Goal: Task Accomplishment & Management: Complete application form

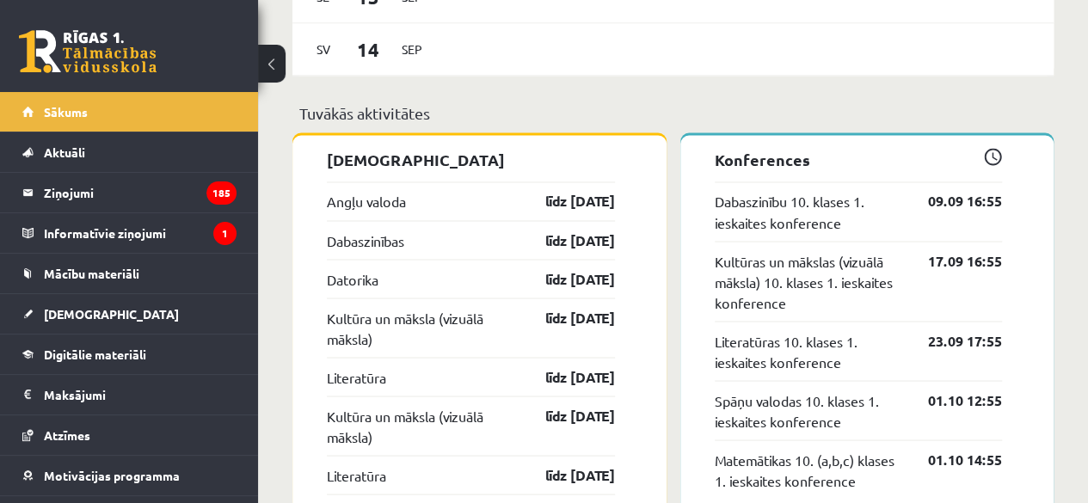
scroll to position [1438, 0]
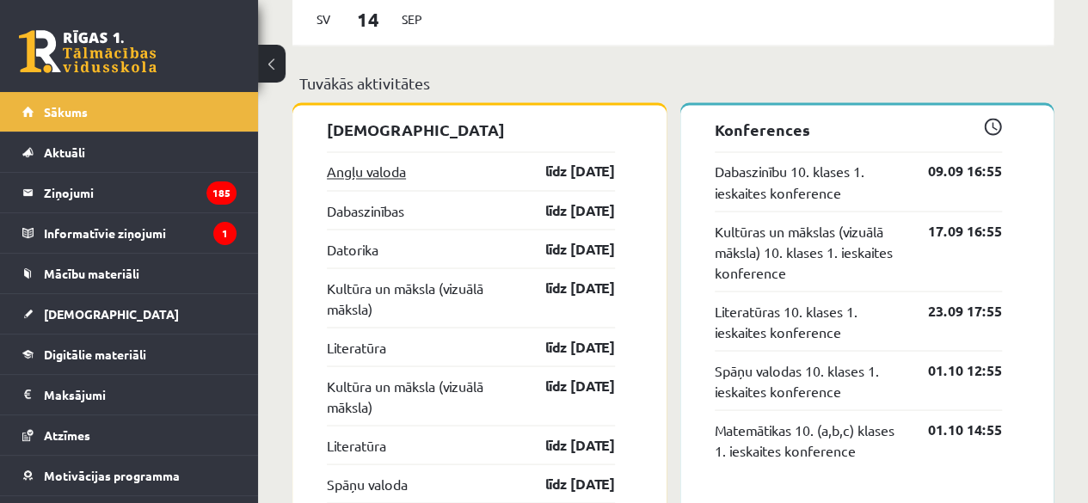
click at [382, 173] on link "Angļu valoda" at bounding box center [366, 171] width 79 height 21
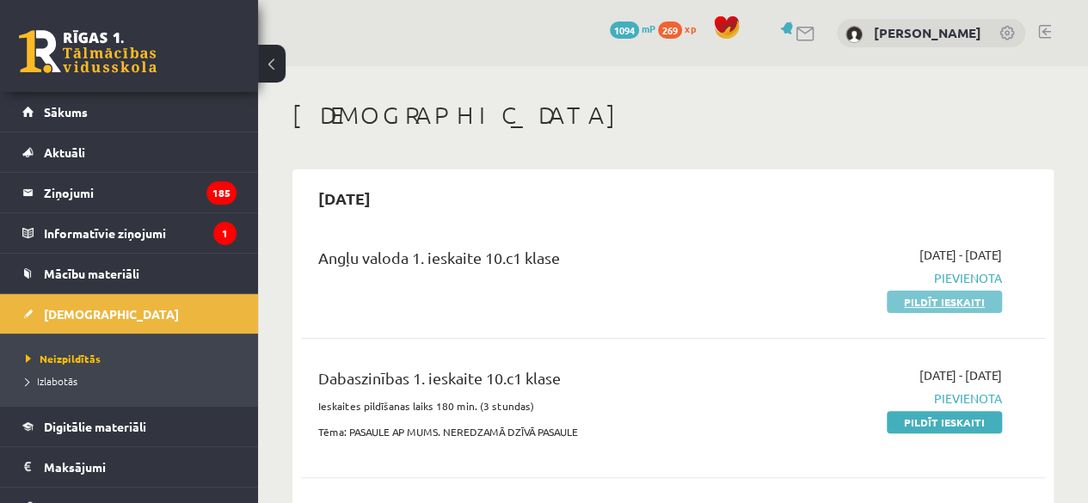
click at [932, 305] on link "Pildīt ieskaiti" at bounding box center [944, 302] width 115 height 22
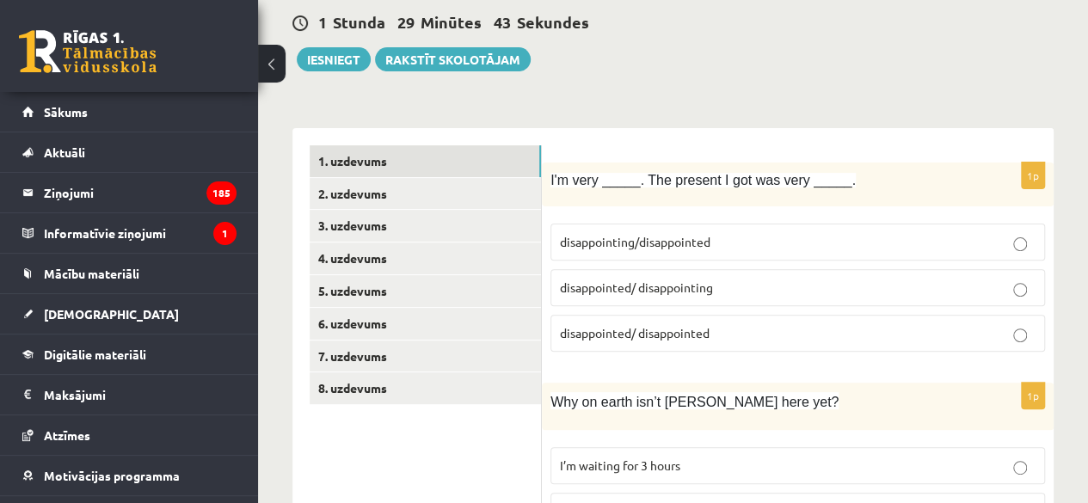
scroll to position [163, 0]
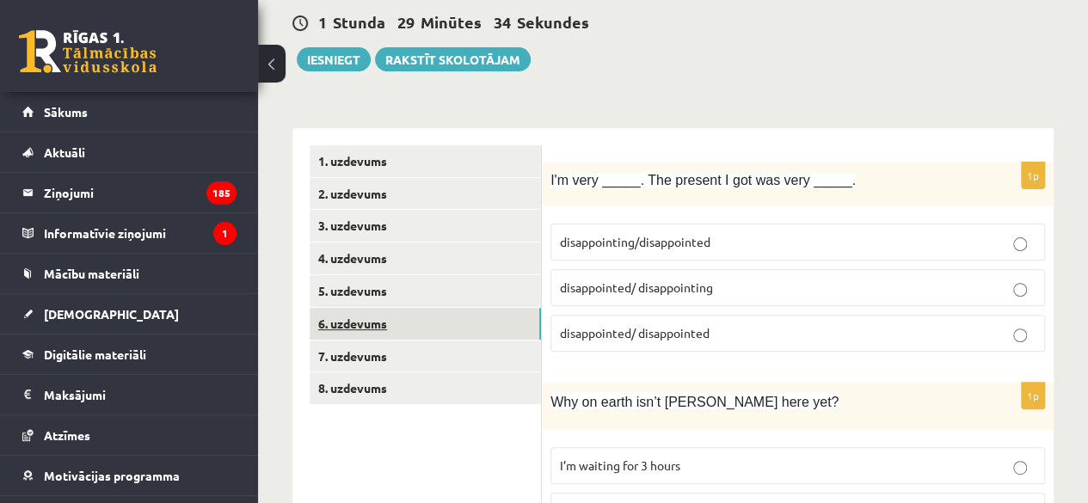
click at [463, 327] on link "6. uzdevums" at bounding box center [425, 324] width 231 height 32
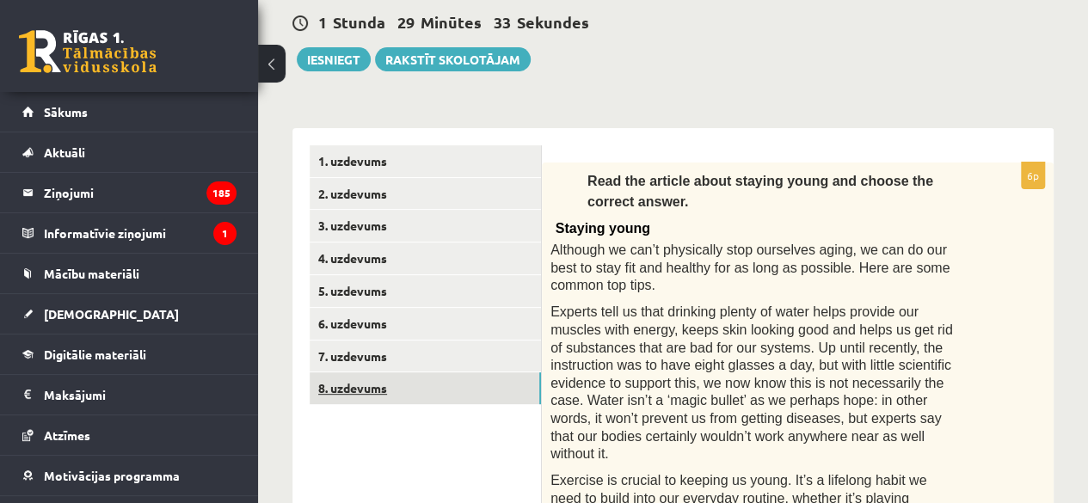
click at [449, 385] on link "8. uzdevums" at bounding box center [425, 389] width 231 height 32
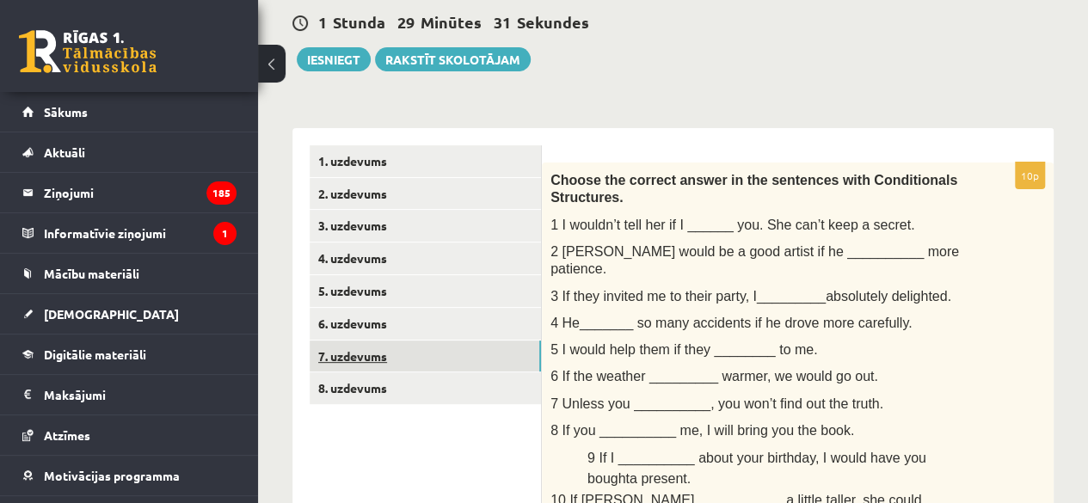
click at [475, 351] on link "7. uzdevums" at bounding box center [425, 357] width 231 height 32
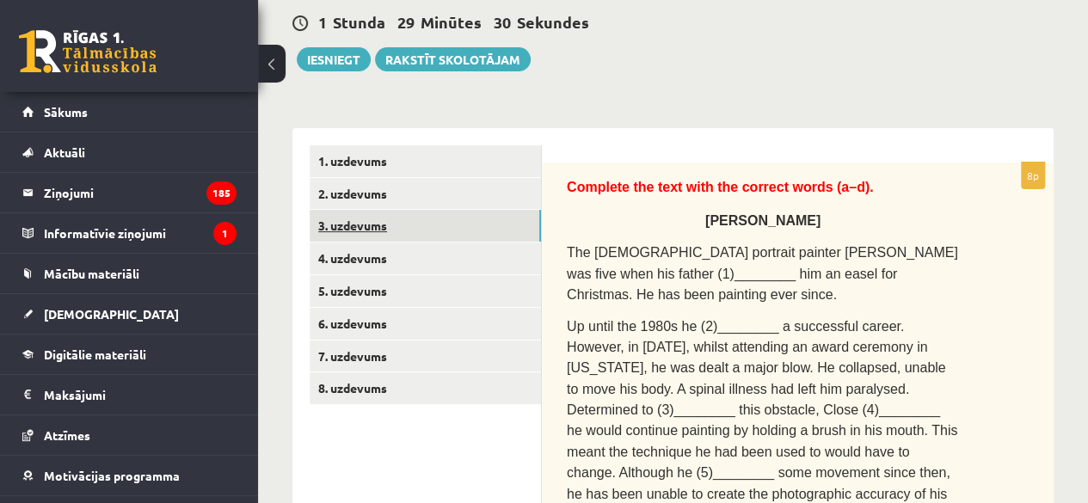
click at [485, 214] on link "3. uzdevums" at bounding box center [425, 226] width 231 height 32
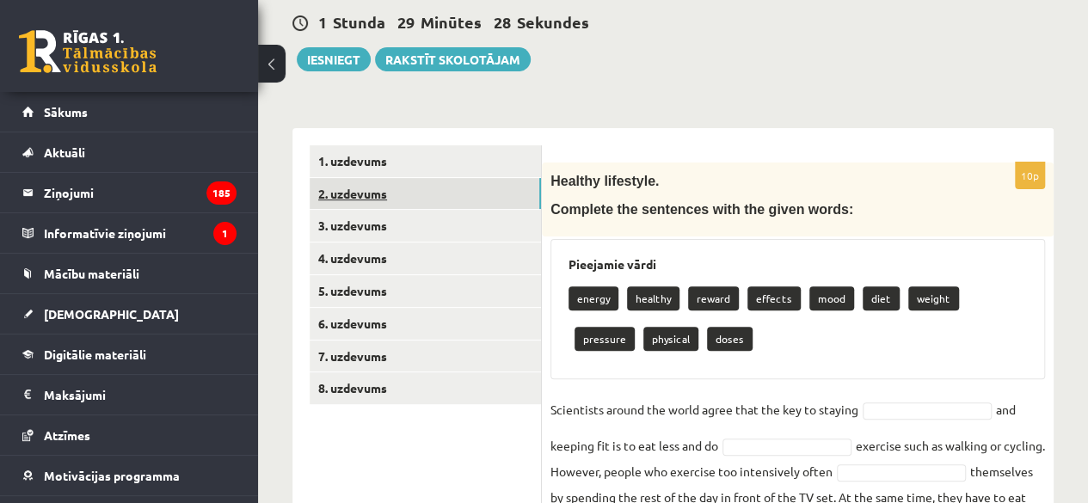
click at [452, 192] on link "2. uzdevums" at bounding box center [425, 194] width 231 height 32
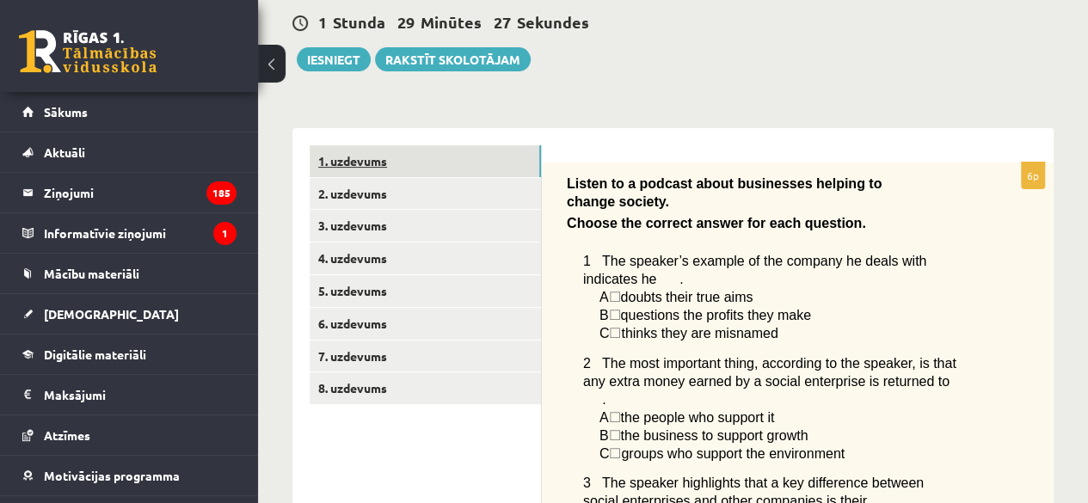
click at [473, 150] on link "1. uzdevums" at bounding box center [425, 161] width 231 height 32
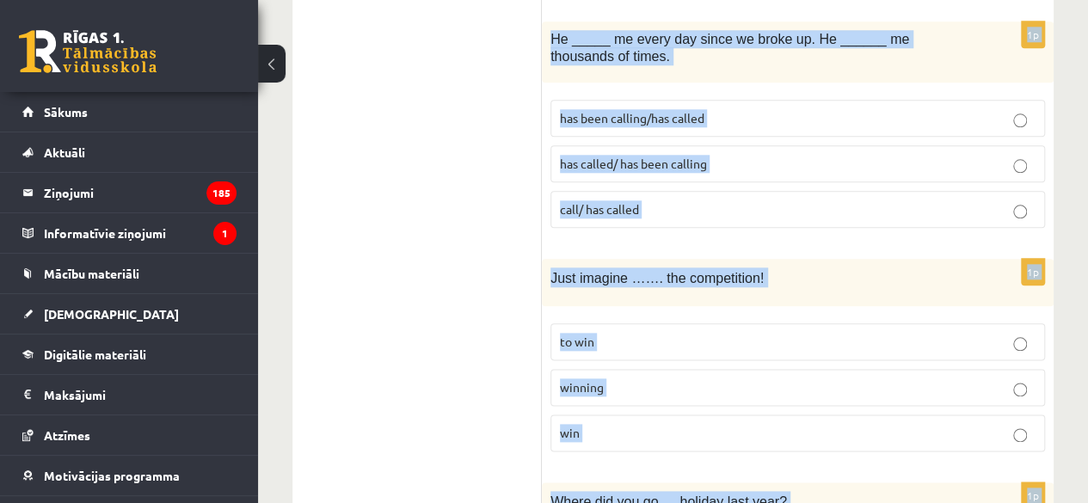
scroll to position [4276, 0]
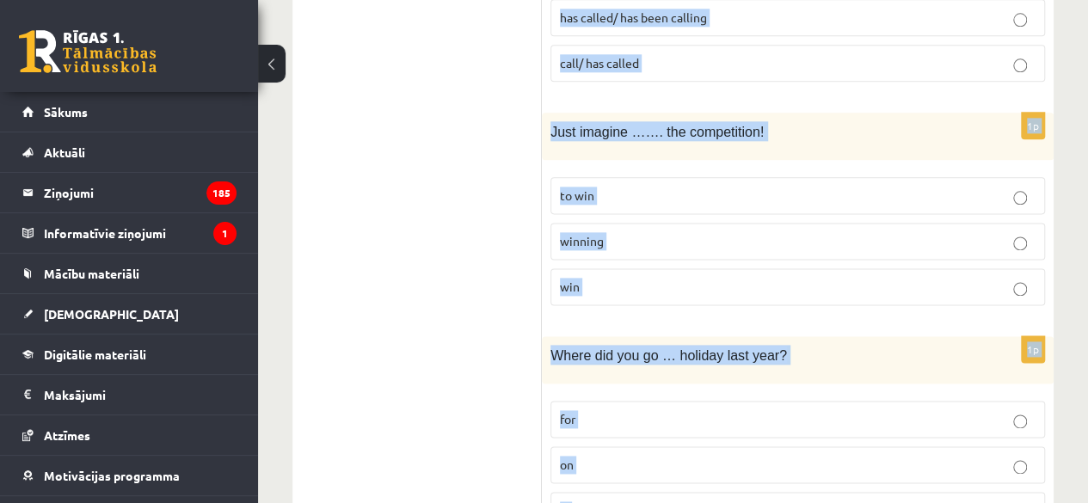
drag, startPoint x: 546, startPoint y: 180, endPoint x: 746, endPoint y: 428, distance: 318.8
copy form "L'i dolo _____. Sit ametcon A eli sed doei _____. temporincidid/utlaboreetdo ma…"
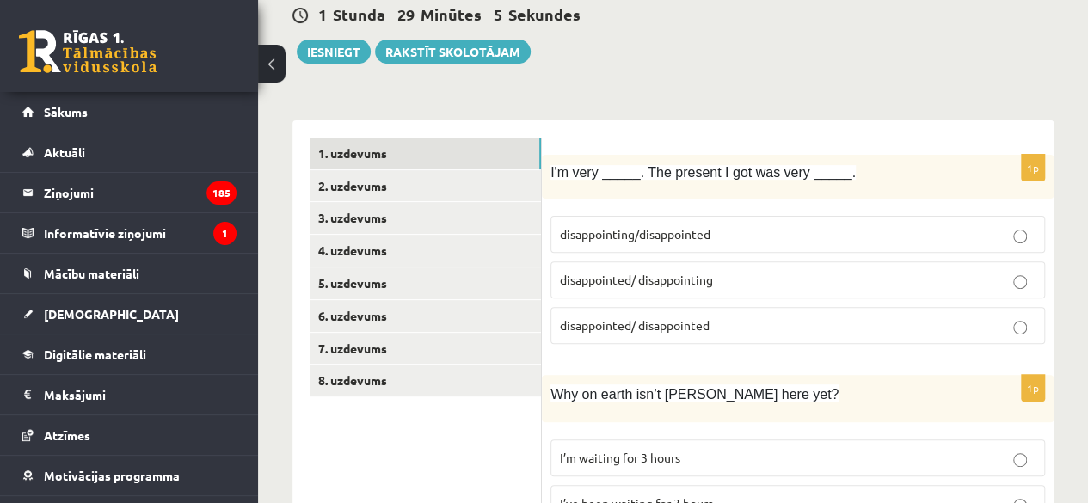
scroll to position [175, 0]
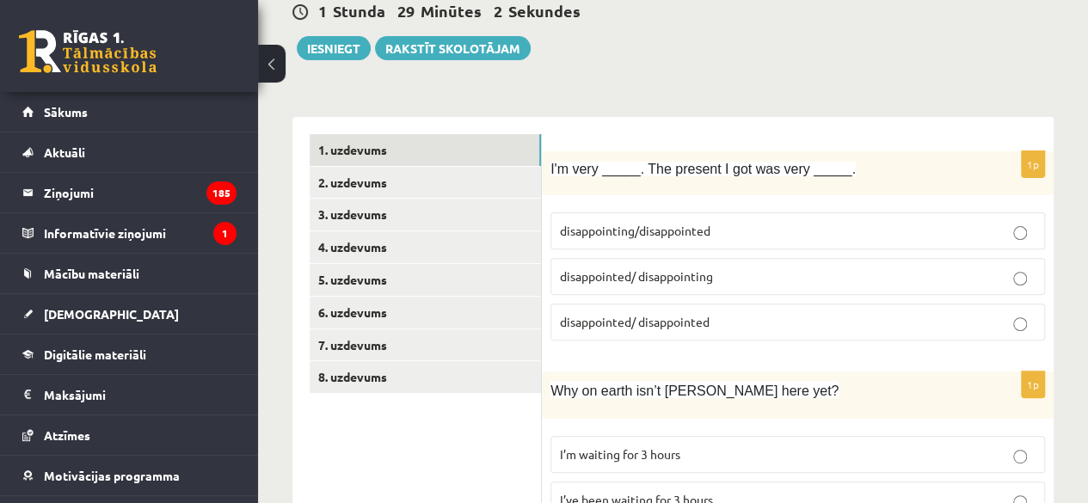
click at [612, 287] on label "disappointed/ disappointing" at bounding box center [798, 276] width 495 height 37
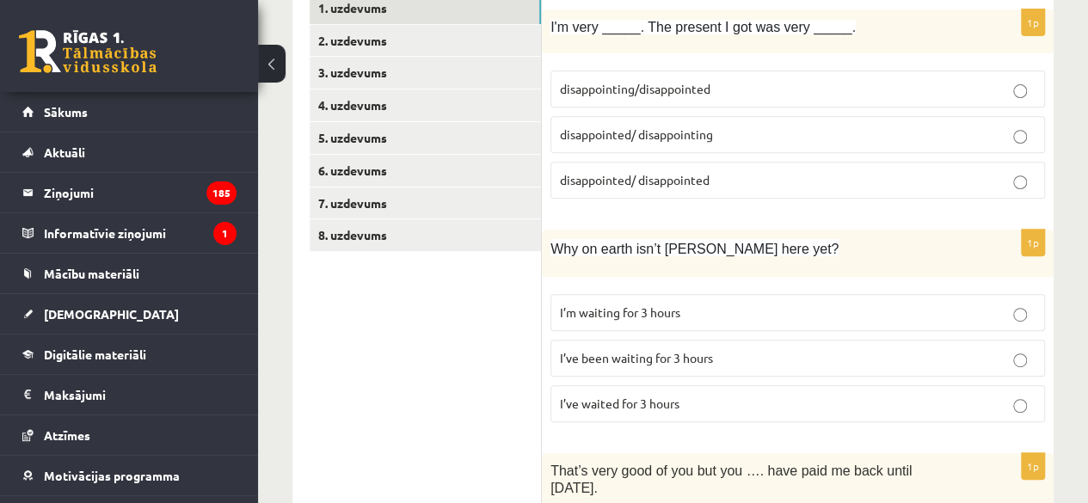
scroll to position [346, 0]
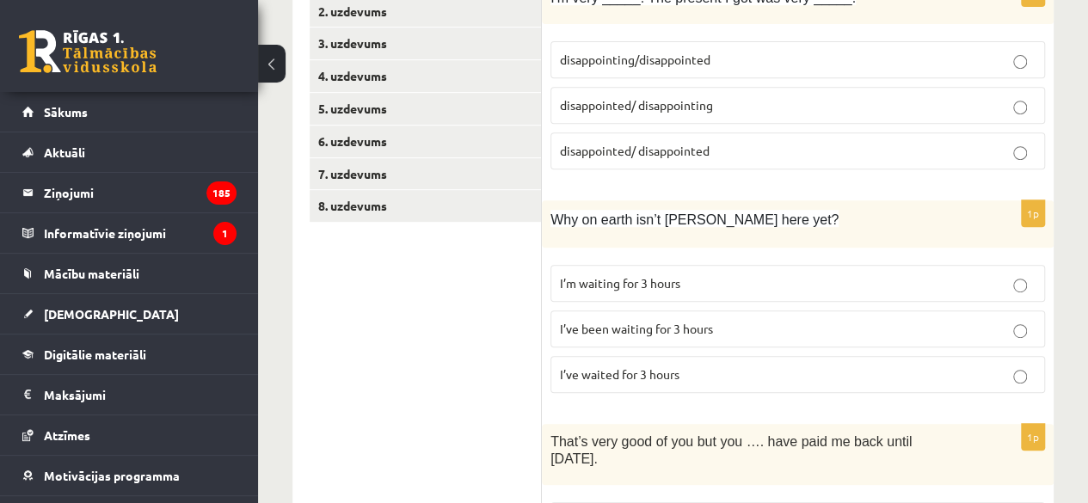
click at [695, 331] on p "I’ve been waiting for 3 hours" at bounding box center [798, 329] width 476 height 18
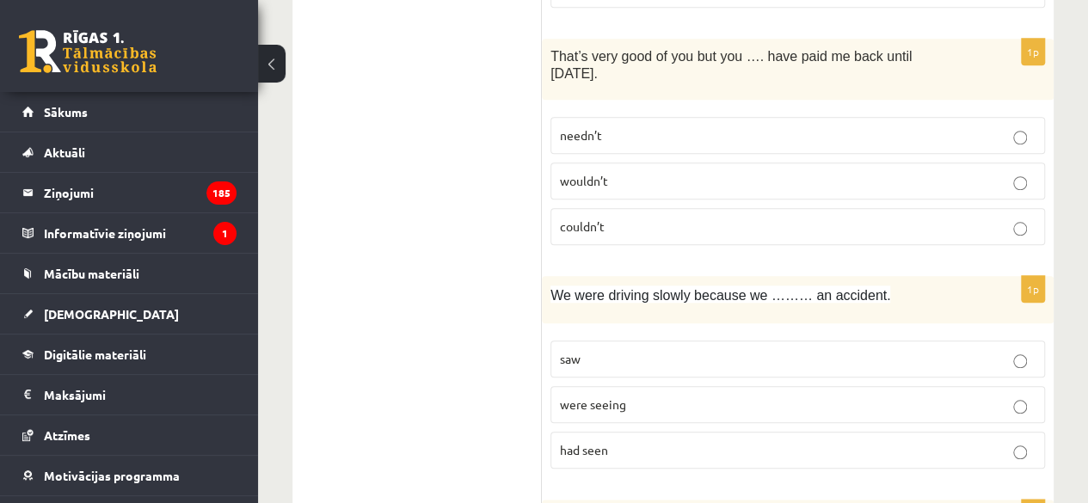
scroll to position [743, 0]
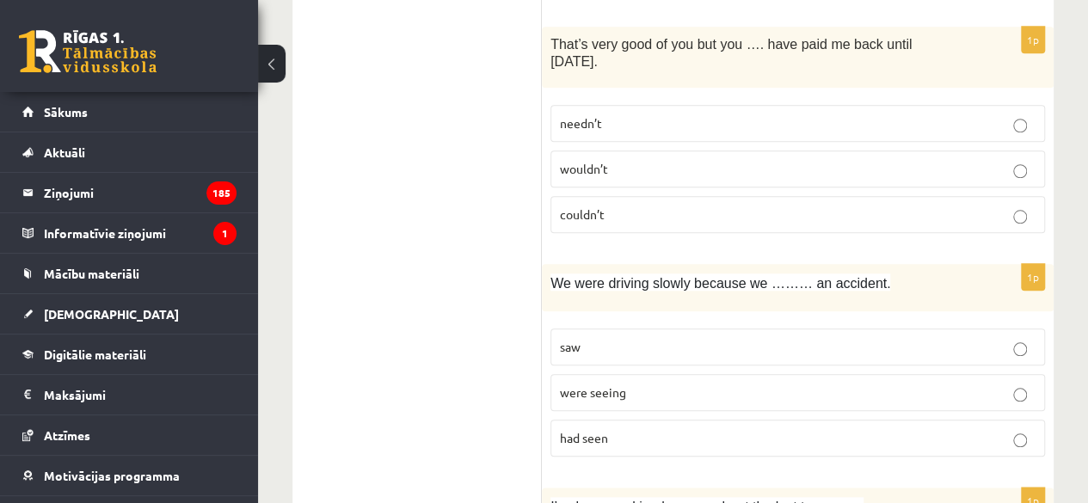
click at [601, 114] on p "needn’t" at bounding box center [798, 123] width 476 height 18
click at [609, 420] on label "had seen" at bounding box center [798, 438] width 495 height 37
click at [599, 385] on span "were seeing" at bounding box center [593, 392] width 66 height 15
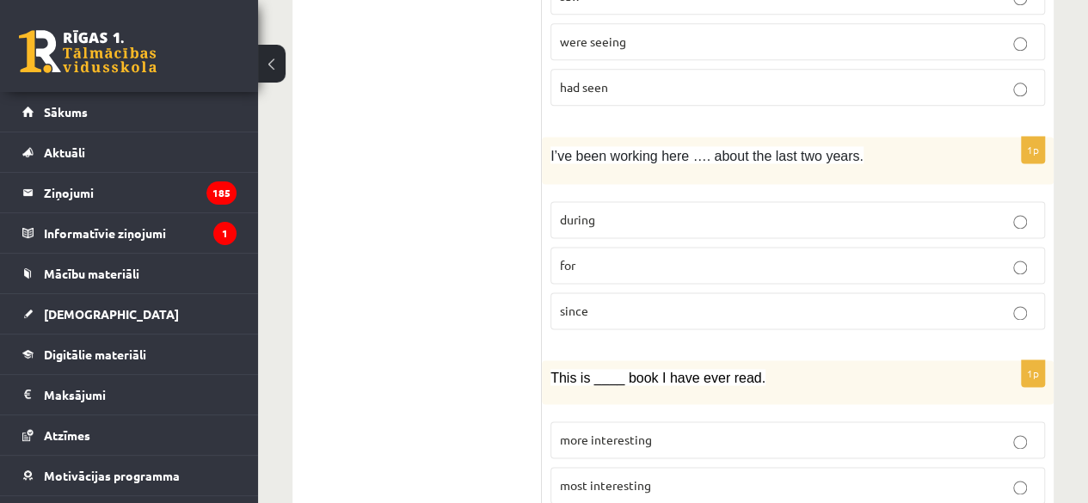
scroll to position [1153, 0]
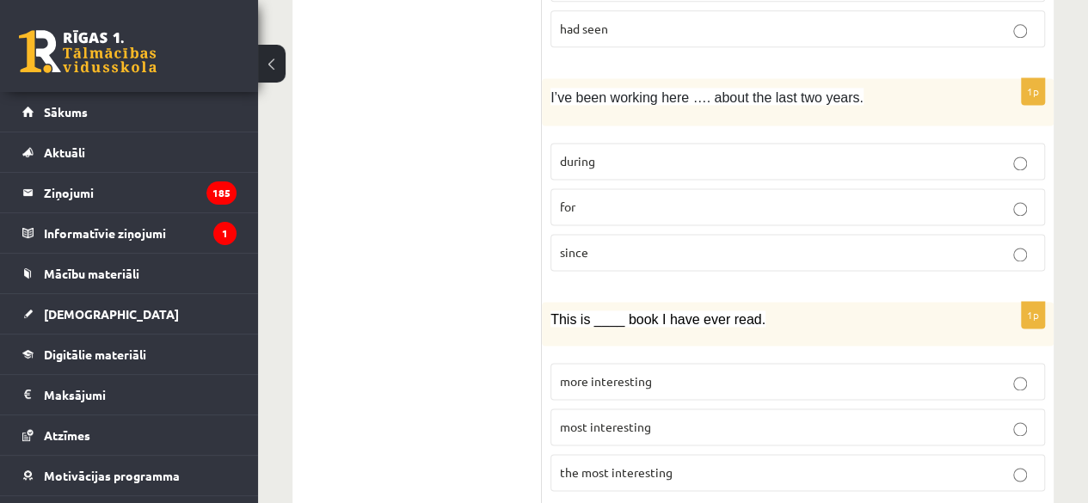
click at [745, 20] on p "had seen" at bounding box center [798, 29] width 476 height 18
click at [601, 200] on p "for" at bounding box center [798, 209] width 476 height 18
click at [627, 466] on p "the most interesting" at bounding box center [798, 475] width 476 height 18
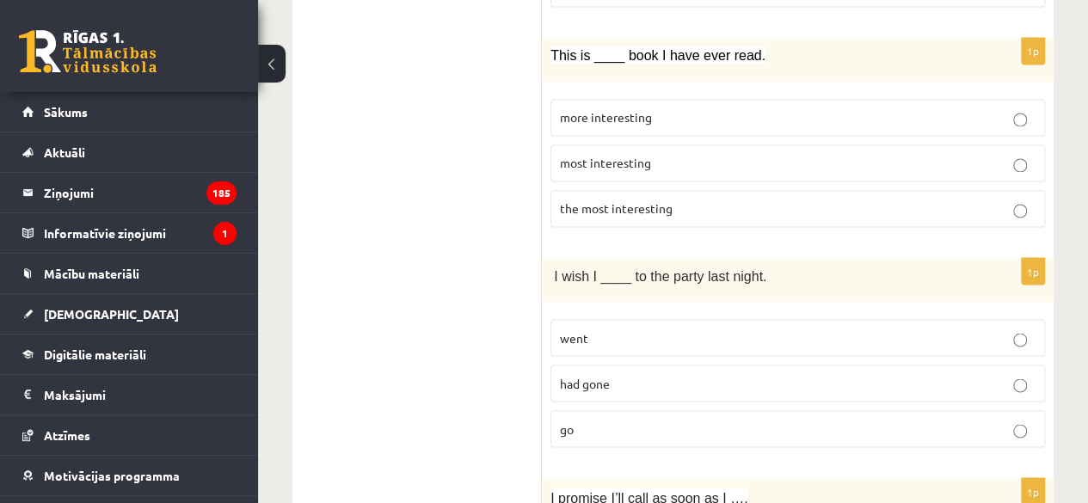
scroll to position [1448, 0]
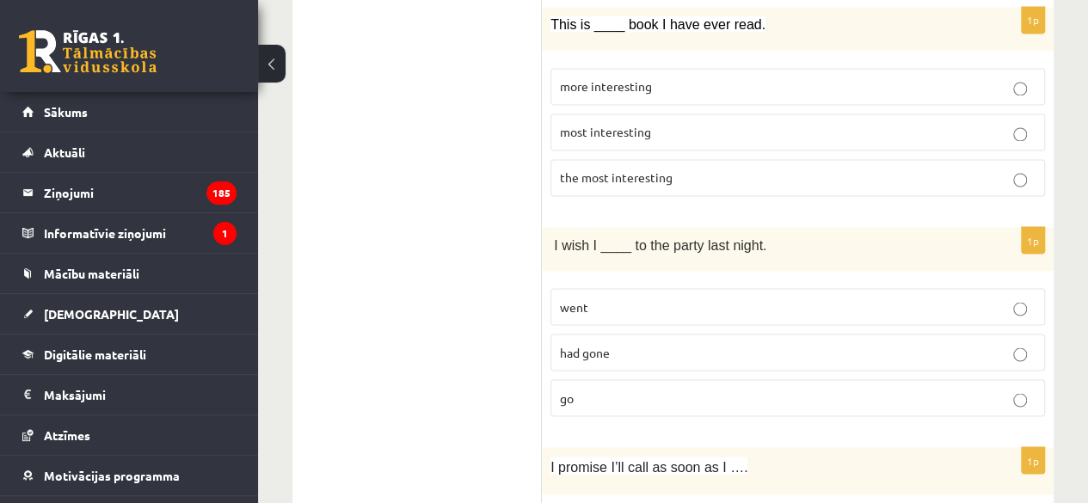
click at [741, 334] on label "had gone" at bounding box center [798, 352] width 495 height 37
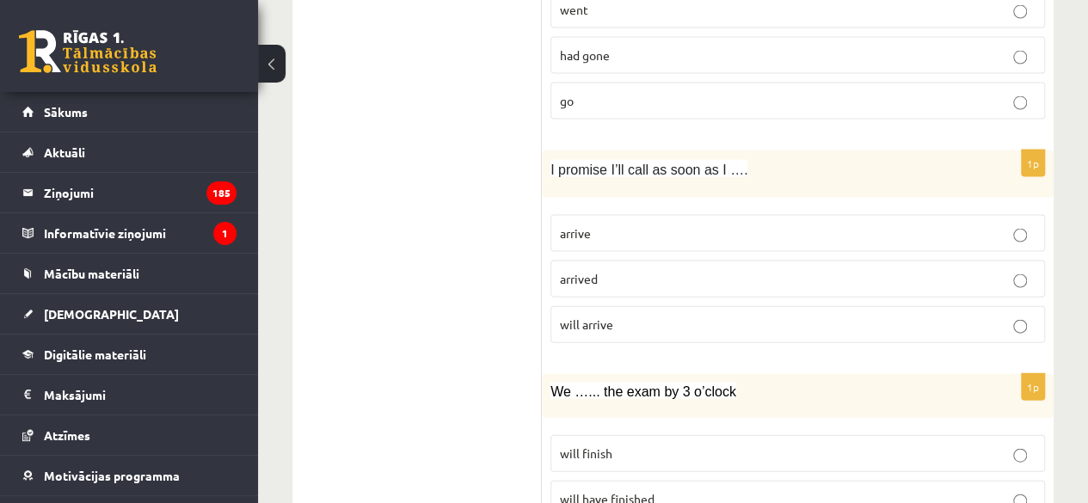
scroll to position [1748, 0]
click at [649, 268] on p "arrived" at bounding box center [798, 277] width 476 height 18
click at [669, 222] on p "arrive" at bounding box center [798, 231] width 476 height 18
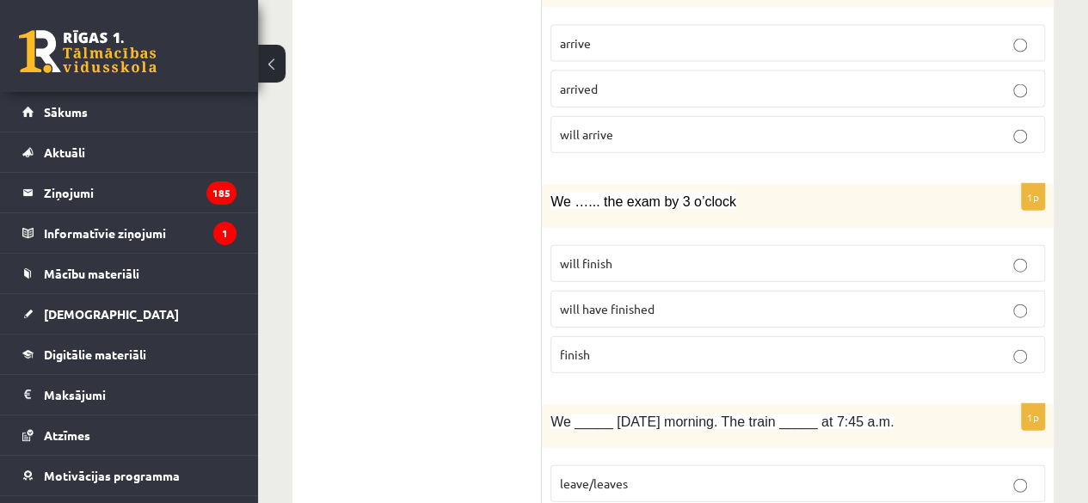
scroll to position [1944, 0]
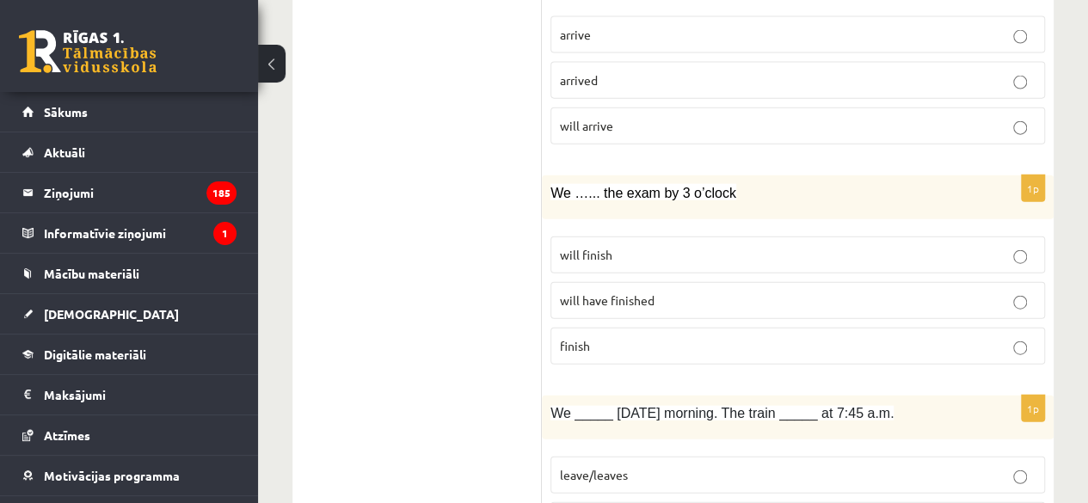
click at [671, 292] on p "will have finished" at bounding box center [798, 301] width 476 height 18
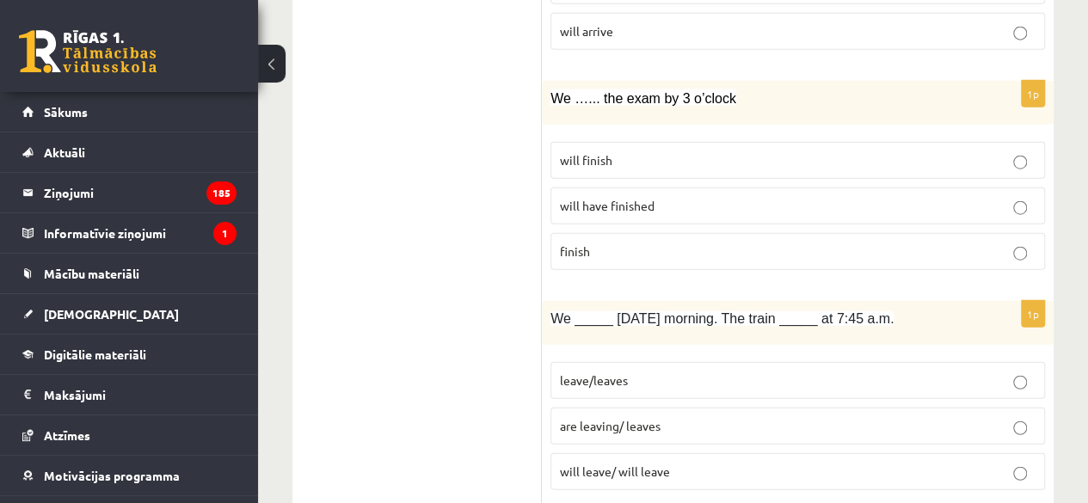
scroll to position [2124, 0]
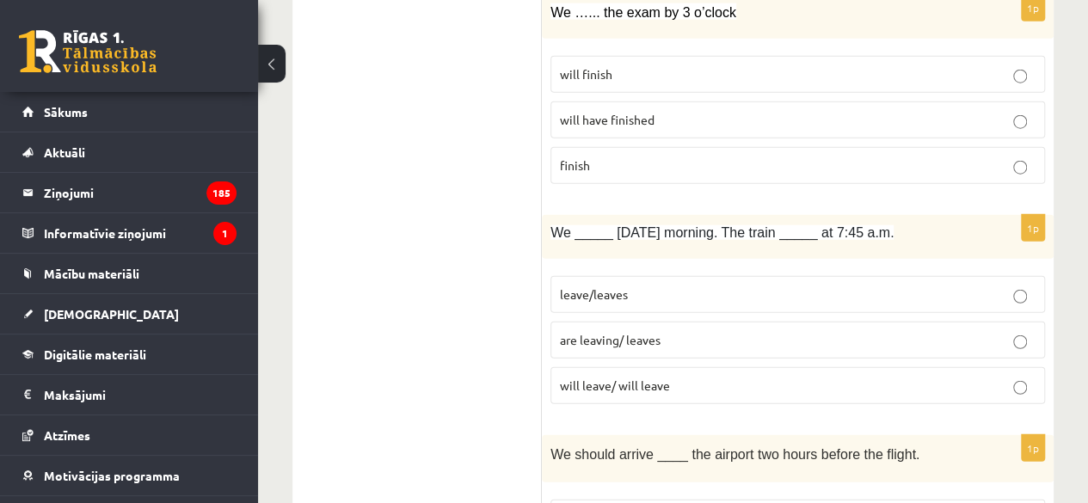
click at [659, 332] on span "are leaving/ leaves" at bounding box center [610, 339] width 101 height 15
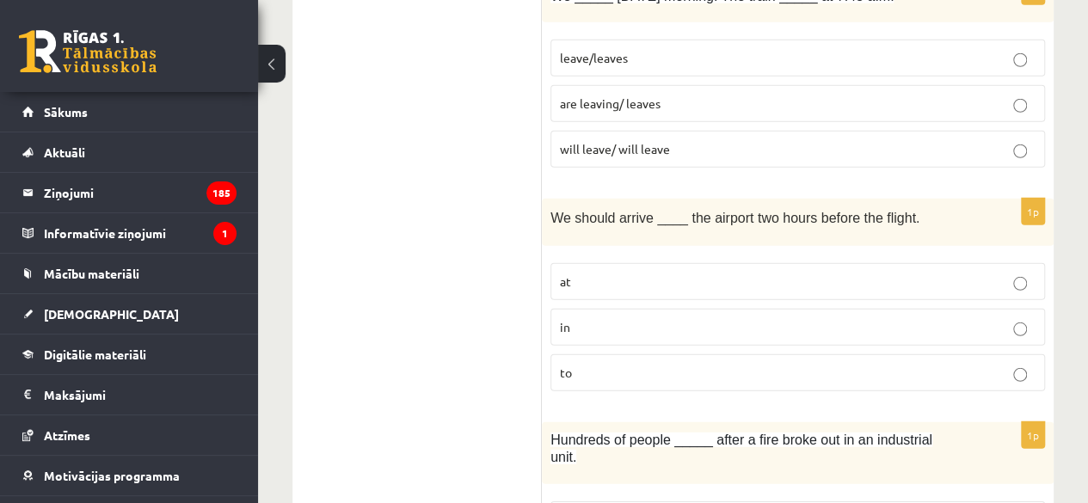
scroll to position [2387, 0]
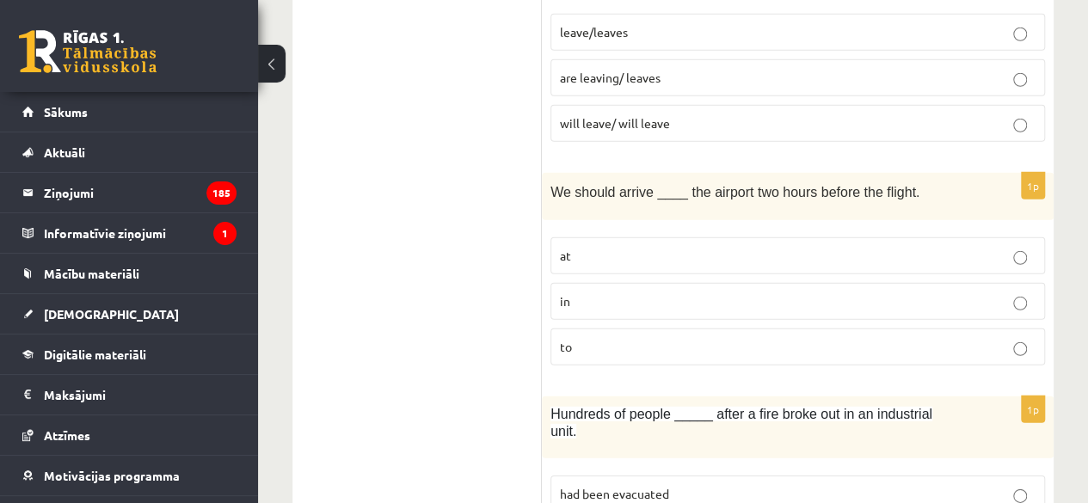
click at [654, 247] on p "at" at bounding box center [798, 256] width 476 height 18
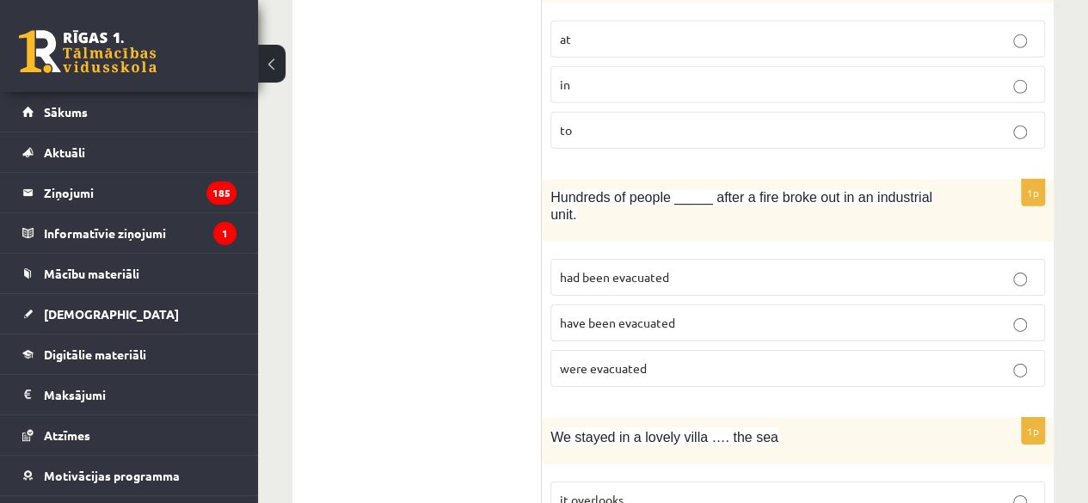
click at [675, 360] on p "were evacuated" at bounding box center [798, 369] width 476 height 18
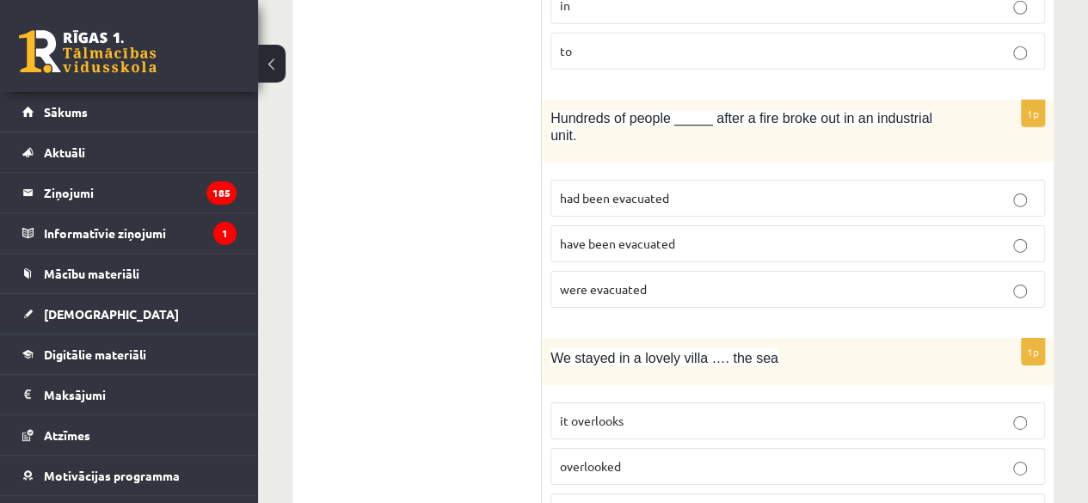
scroll to position [2743, 0]
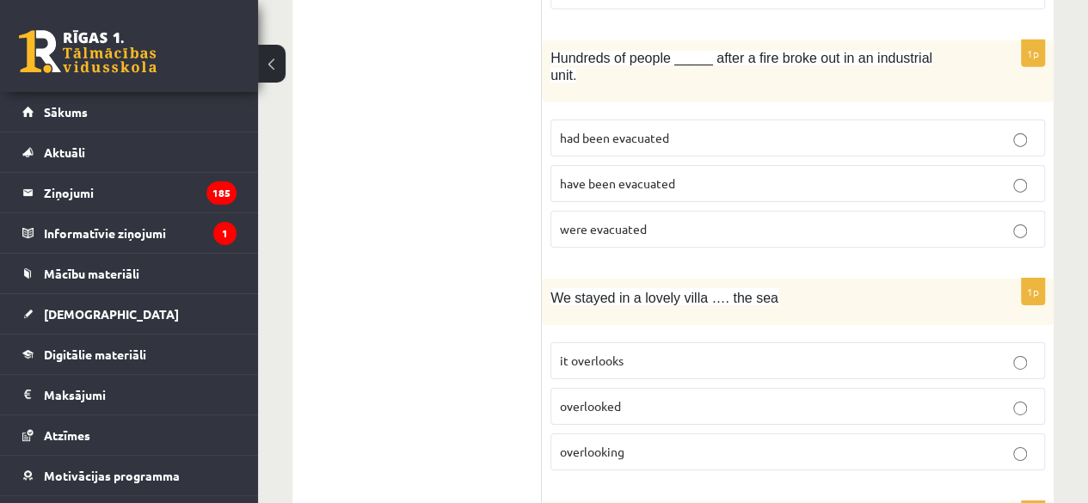
click at [676, 443] on p "overlooking" at bounding box center [798, 452] width 476 height 18
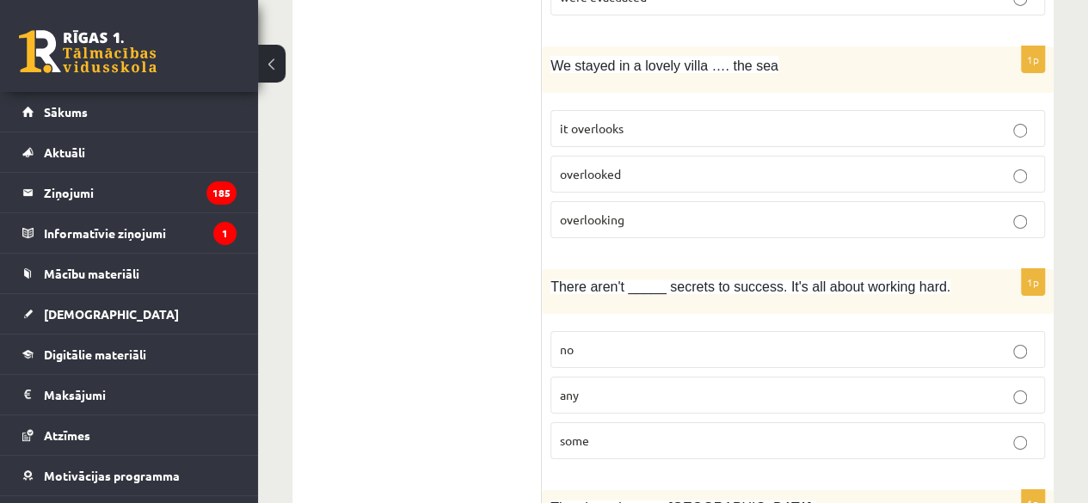
scroll to position [3031, 0]
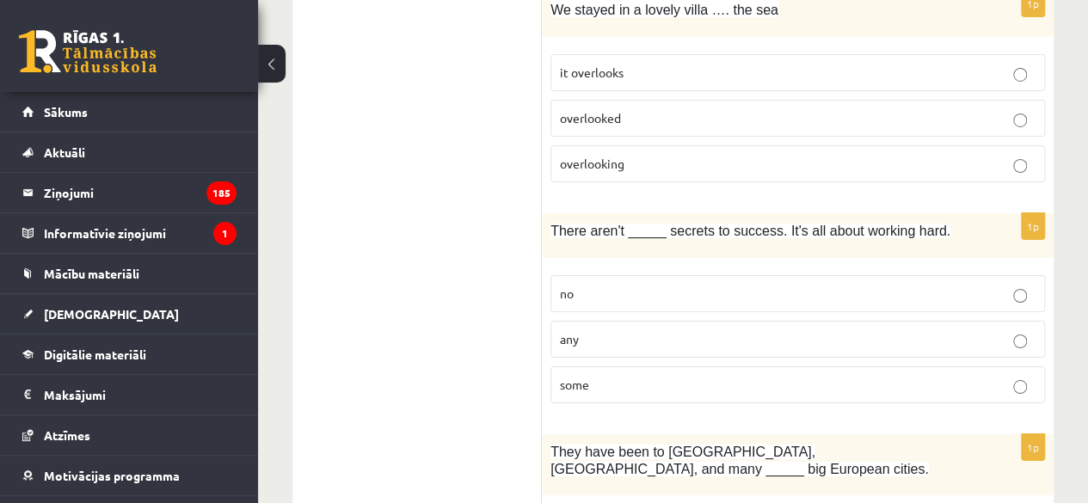
click at [645, 330] on p "any" at bounding box center [798, 339] width 476 height 18
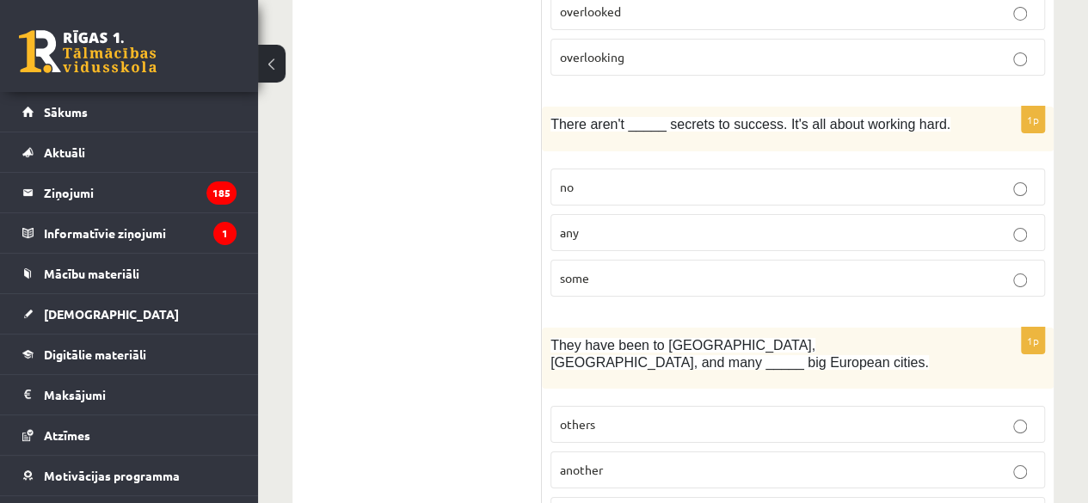
scroll to position [3176, 0]
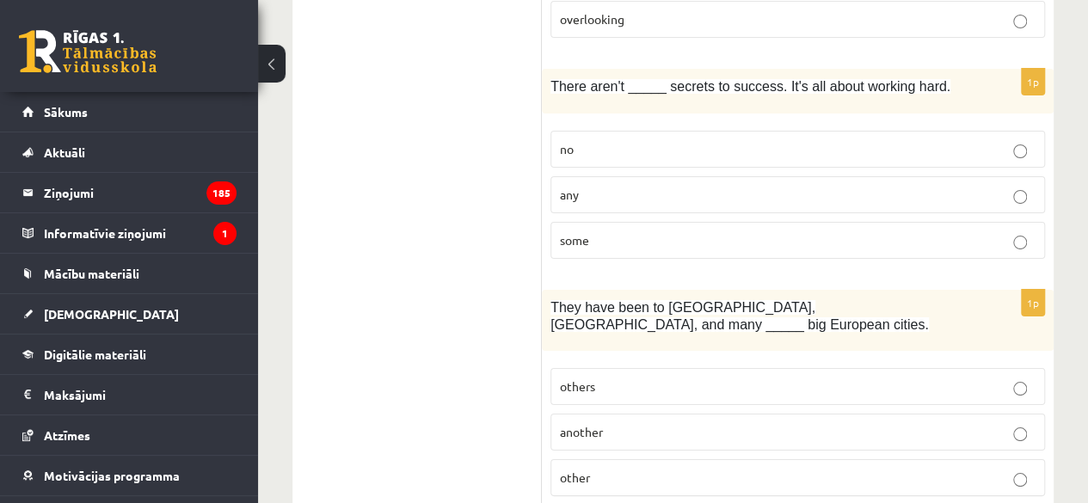
click at [645, 378] on p "others" at bounding box center [798, 387] width 476 height 18
click at [627, 459] on label "other" at bounding box center [798, 477] width 495 height 37
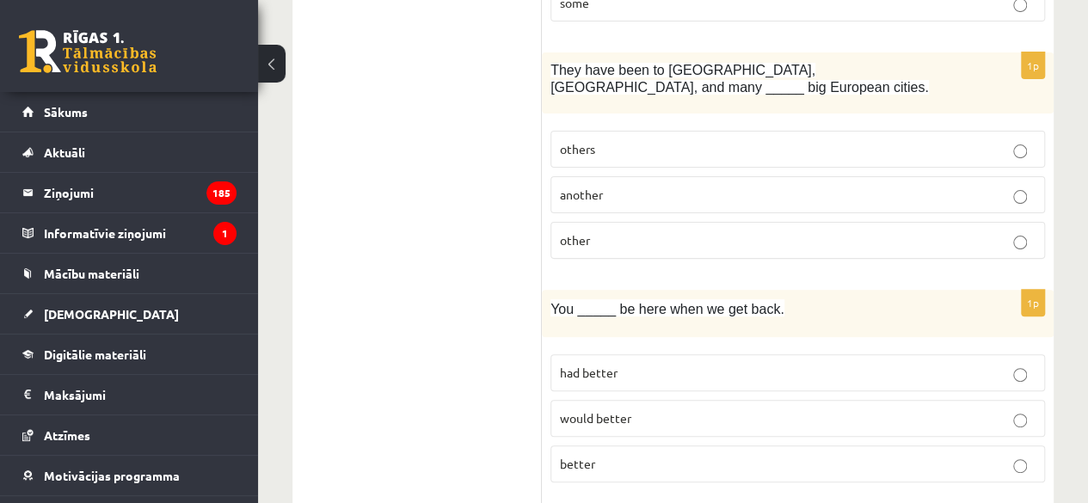
scroll to position [3424, 0]
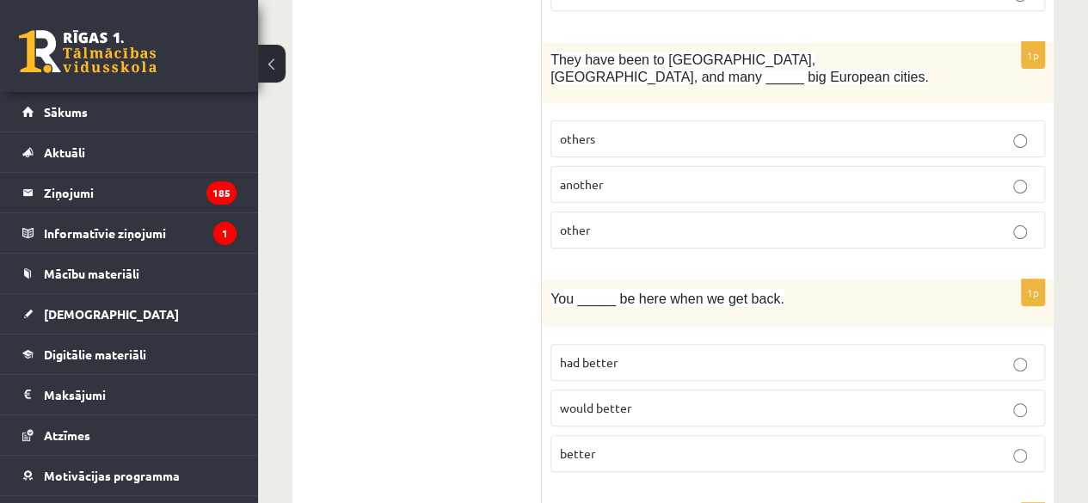
click at [669, 399] on p "would better" at bounding box center [798, 408] width 476 height 18
click at [590, 446] on span "better" at bounding box center [577, 453] width 35 height 15
click at [589, 355] on span "had better" at bounding box center [589, 362] width 58 height 15
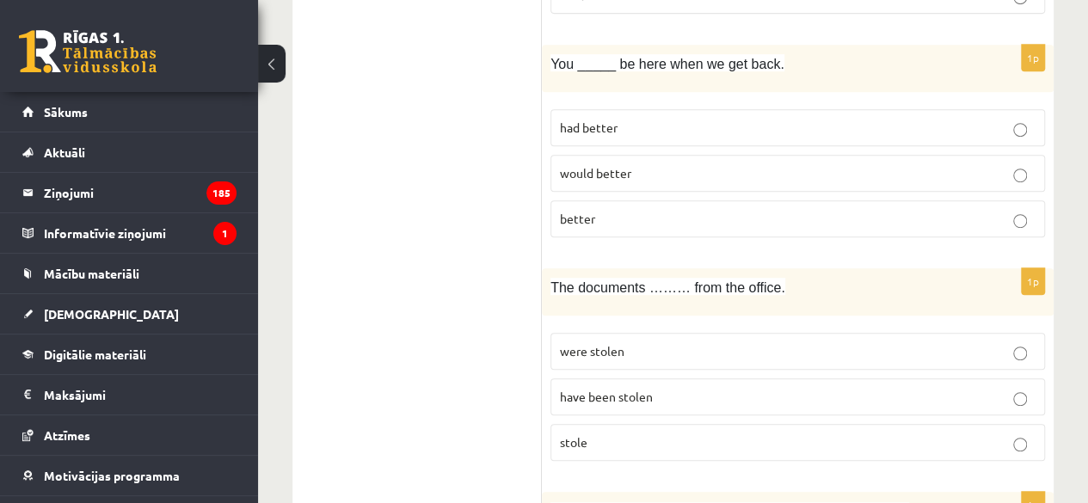
scroll to position [3688, 0]
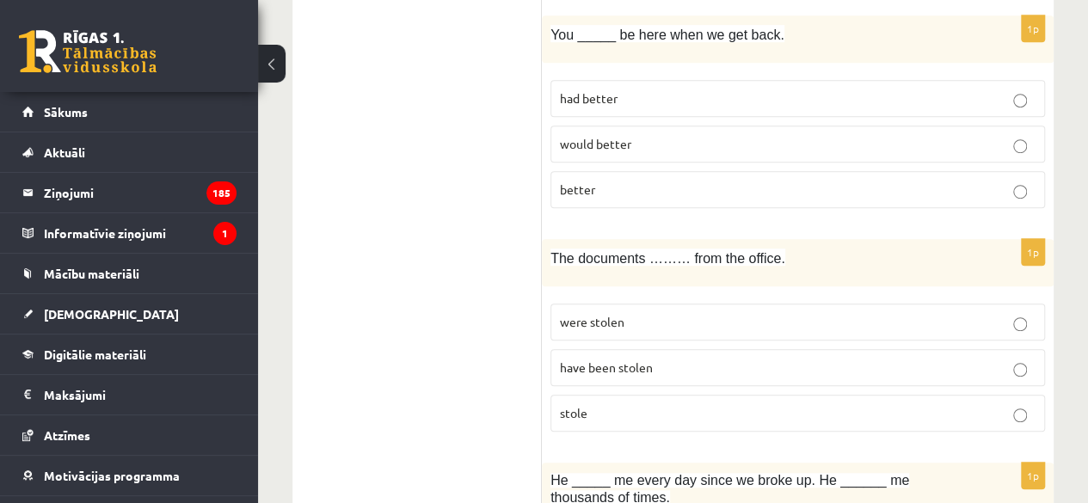
click at [599, 314] on span "were stolen" at bounding box center [592, 321] width 65 height 15
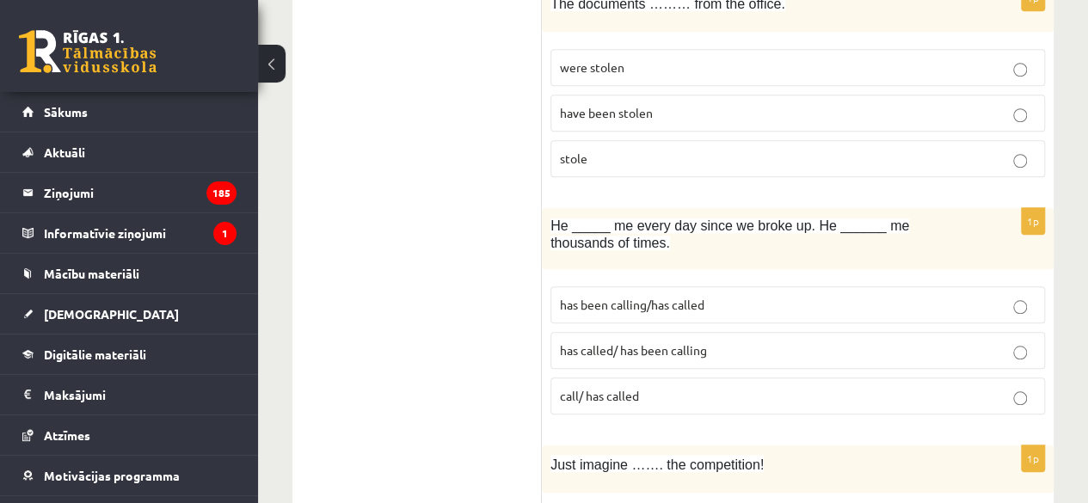
scroll to position [3950, 0]
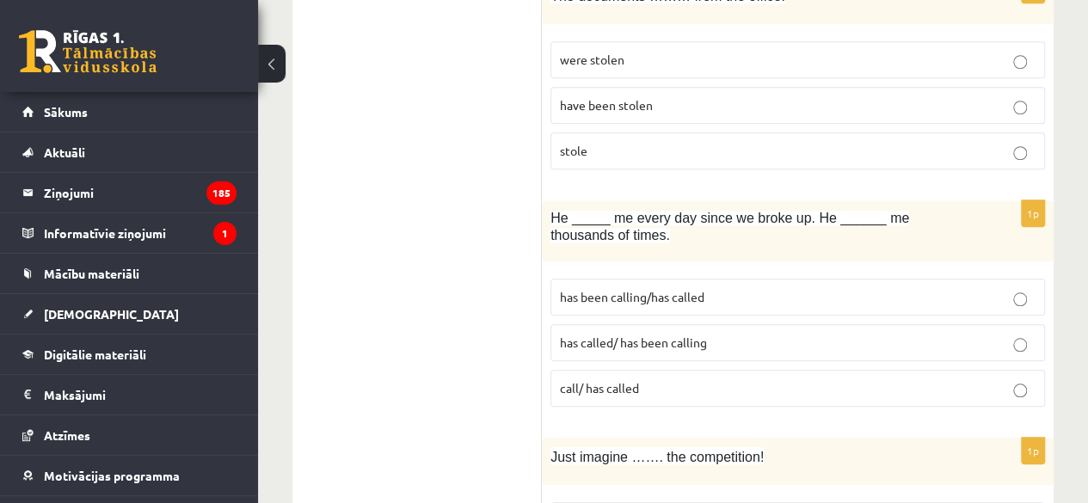
click at [645, 279] on label "has been calling/has called" at bounding box center [798, 297] width 495 height 37
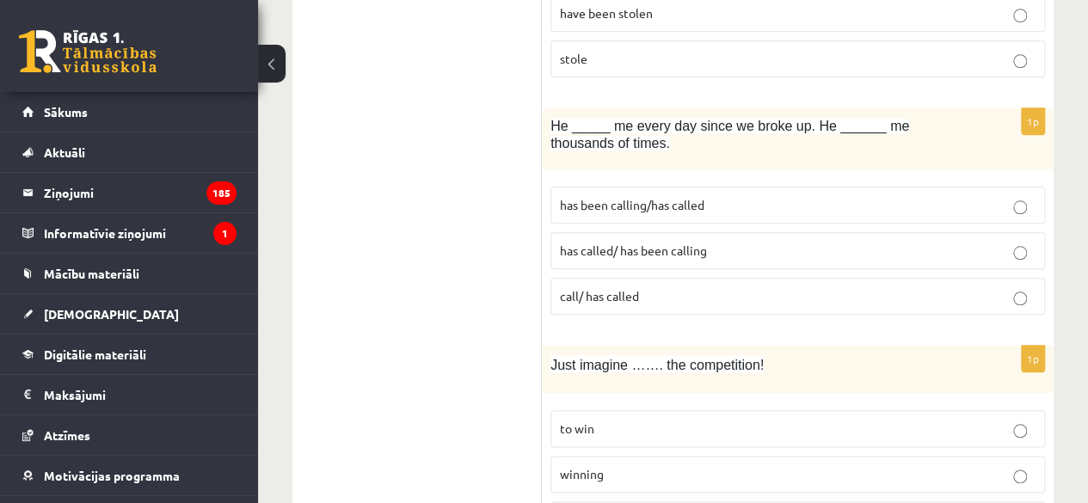
scroll to position [4110, 0]
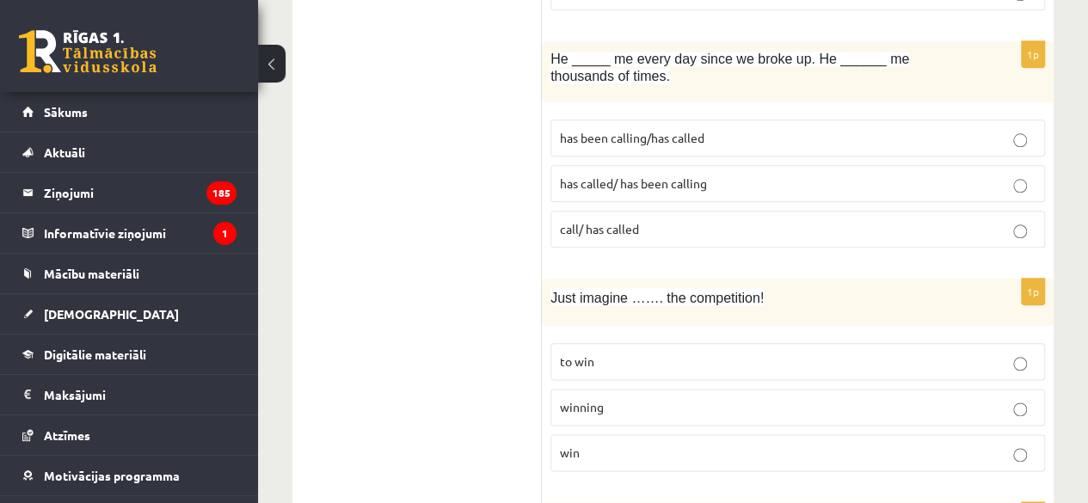
click at [608, 398] on p "winning" at bounding box center [798, 407] width 476 height 18
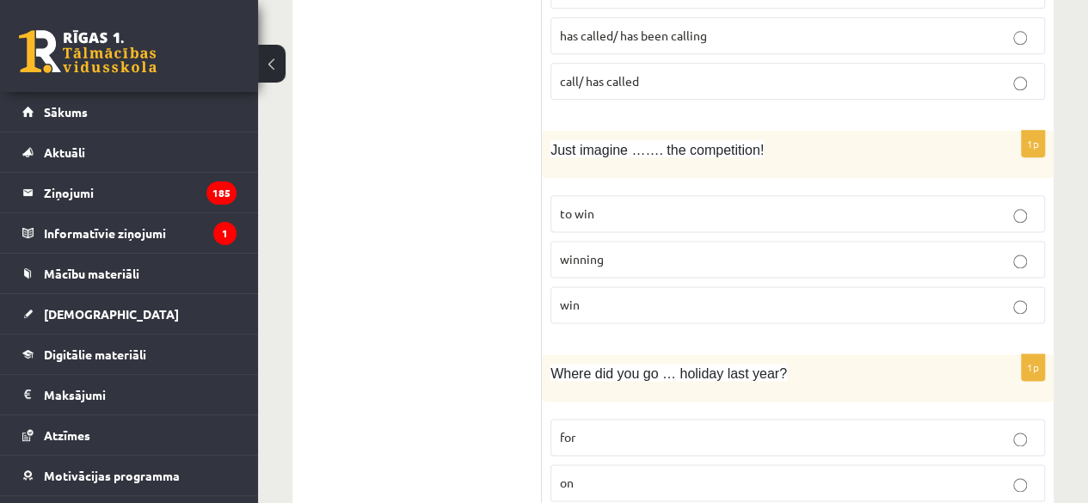
scroll to position [4276, 0]
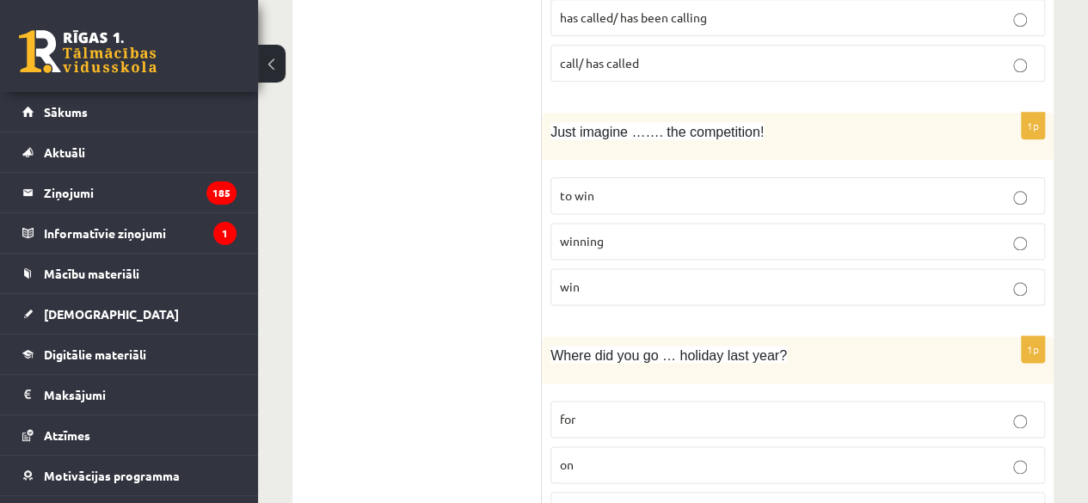
click at [614, 456] on p "on" at bounding box center [798, 465] width 476 height 18
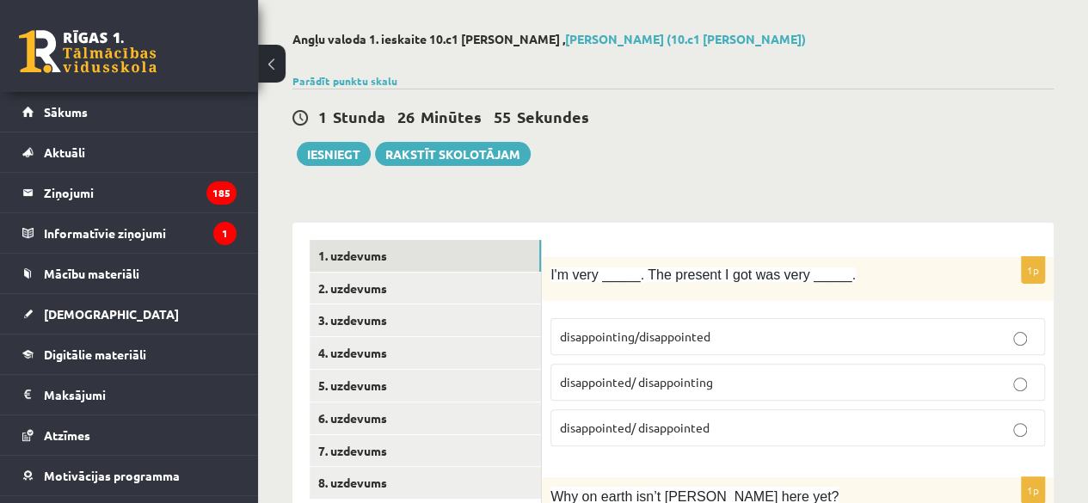
scroll to position [0, 0]
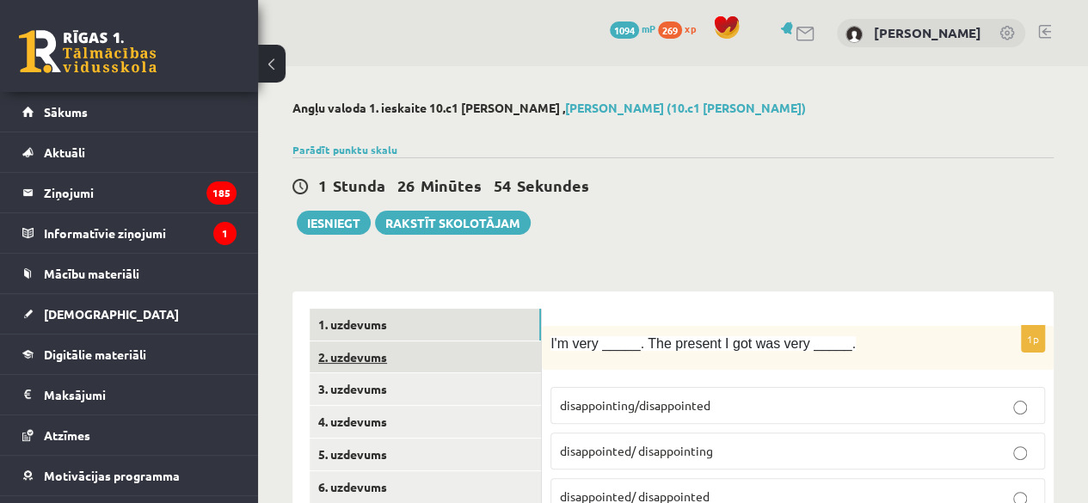
click at [402, 350] on link "2. uzdevums" at bounding box center [425, 358] width 231 height 32
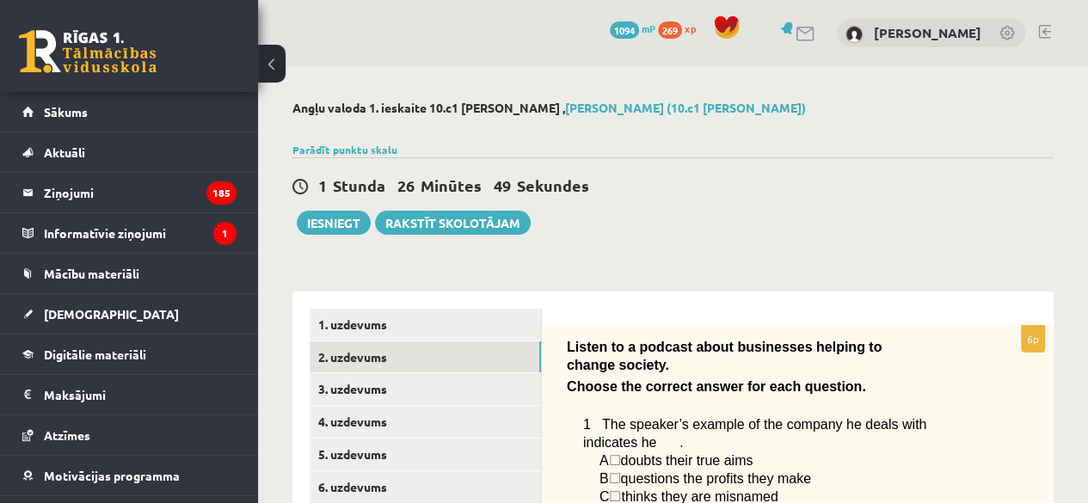
drag, startPoint x: 1087, startPoint y: 97, endPoint x: 1092, endPoint y: 128, distance: 31.4
click at [1088, 128] on html "0 Dāvanas 1094 mP 269 xp [PERSON_NAME] Sākums Aktuāli Kā mācīties [PERSON_NAME]…" at bounding box center [544, 251] width 1088 height 503
drag, startPoint x: 563, startPoint y: 140, endPoint x: 689, endPoint y: 309, distance: 210.8
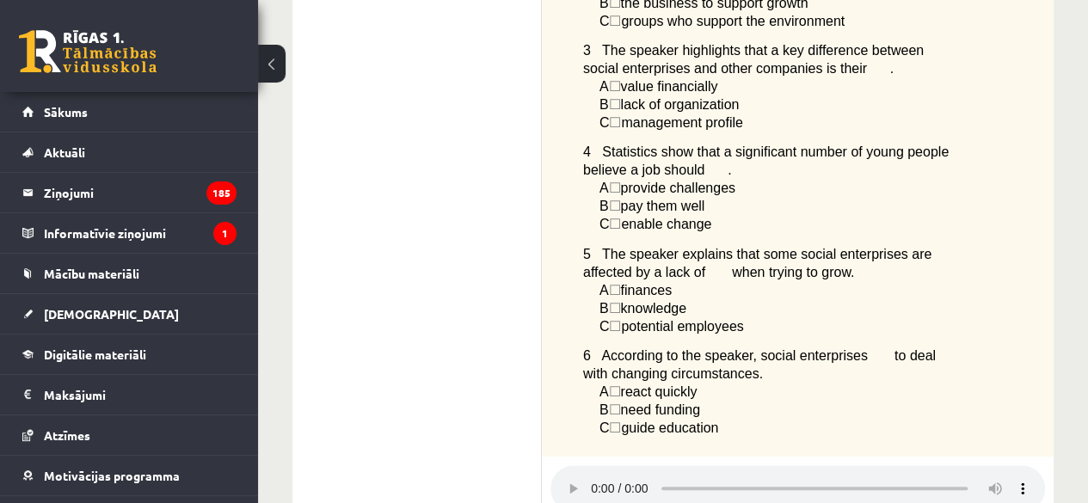
scroll to position [595, 0]
click at [411, 252] on ul "1. uzdevums 2. uzdevums 3. uzdevums 4. uzdevums 5. uzdevums 6. uzdevums 7. uzde…" at bounding box center [426, 311] width 232 height 1197
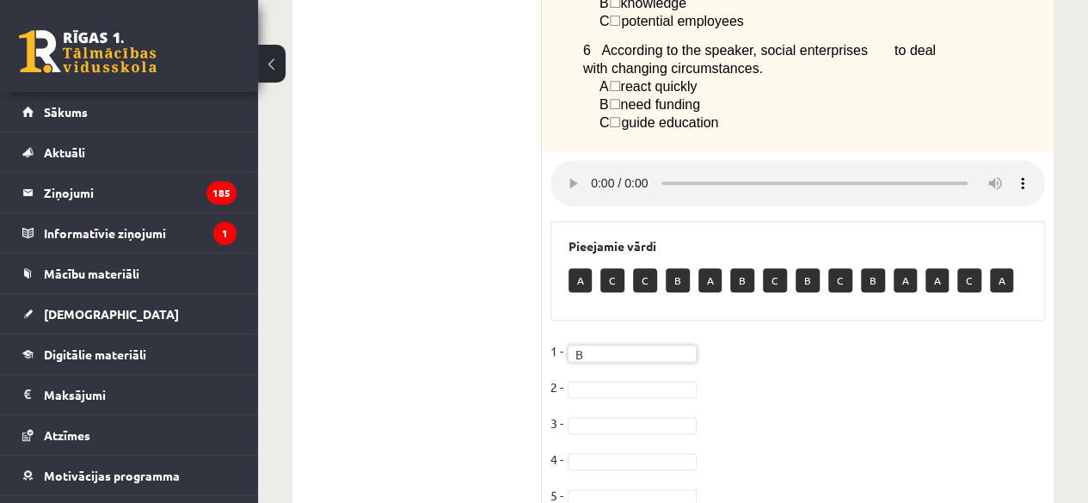
scroll to position [902, 0]
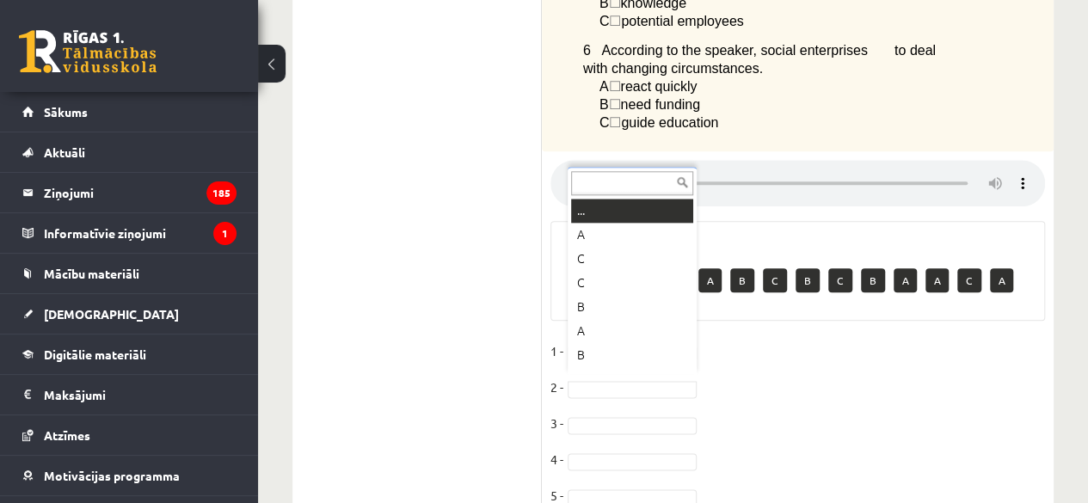
click at [570, 263] on ul "... A C C B A B C B C B A A C A" at bounding box center [631, 285] width 126 height 172
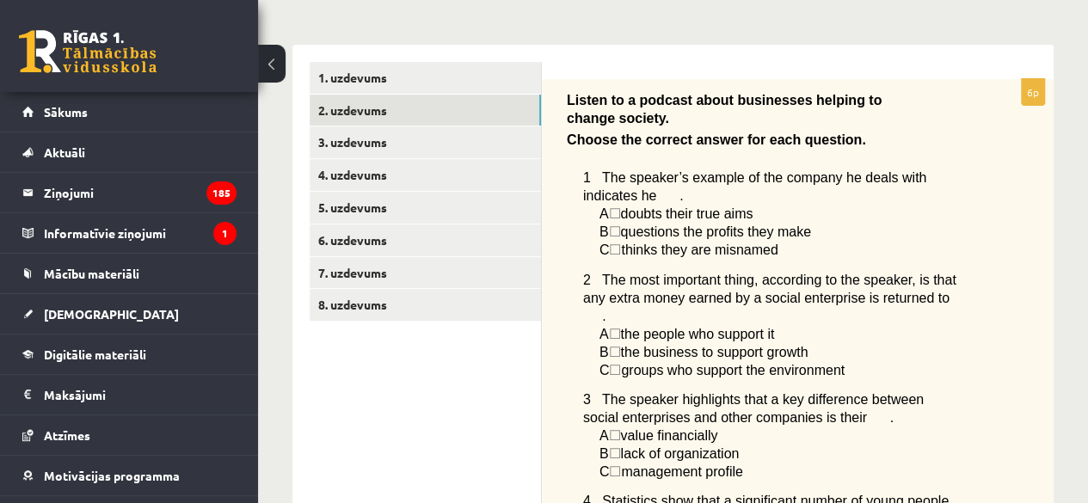
scroll to position [0, 0]
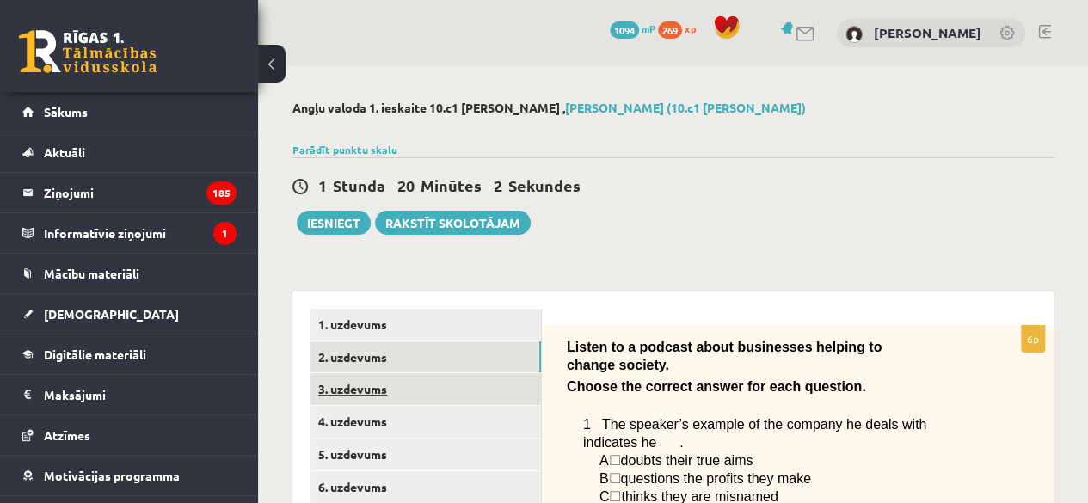
click at [340, 393] on link "3. uzdevums" at bounding box center [425, 389] width 231 height 32
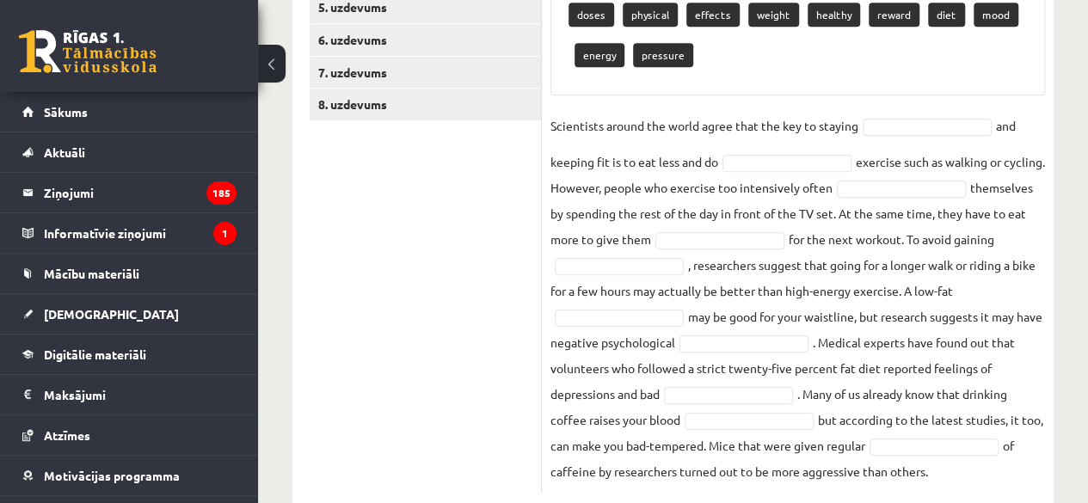
scroll to position [487, 0]
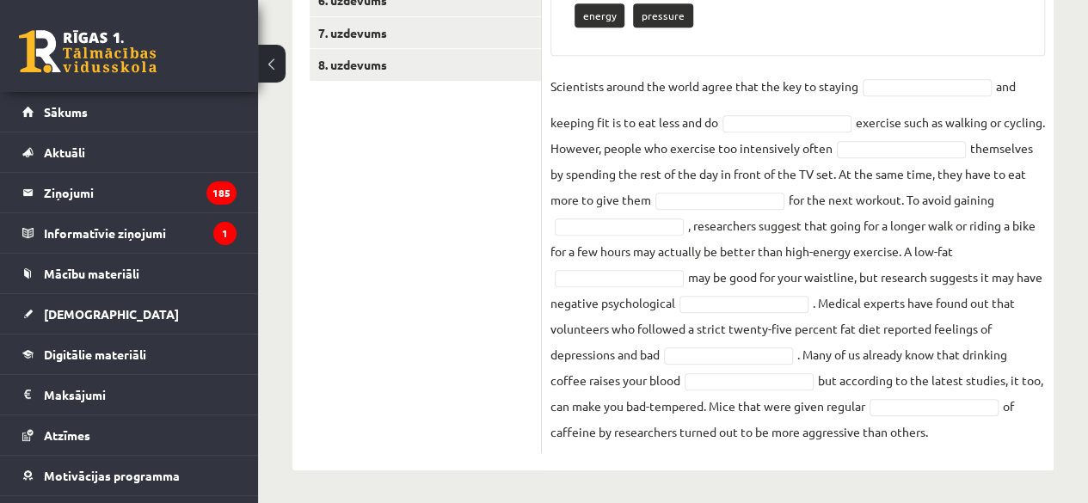
drag, startPoint x: 547, startPoint y: 155, endPoint x: 946, endPoint y: 472, distance: 509.4
click at [946, 472] on div "Angļu valoda 1. ieskaite 10.c1 [PERSON_NAME] Frēlihs (10.c1 [PERSON_NAME]) Parā…" at bounding box center [673, 42] width 830 height 926
copy div "Loremip dolorsita. Consecte adi elitseddo eius tem incid utlab: Etdolorem aliqu…"
click at [461, 211] on ul "1. uzdevums 2. uzdevums 3. uzdevums 4. uzdevums 5. uzdevums 6. uzdevums 7. uzde…" at bounding box center [426, 138] width 232 height 632
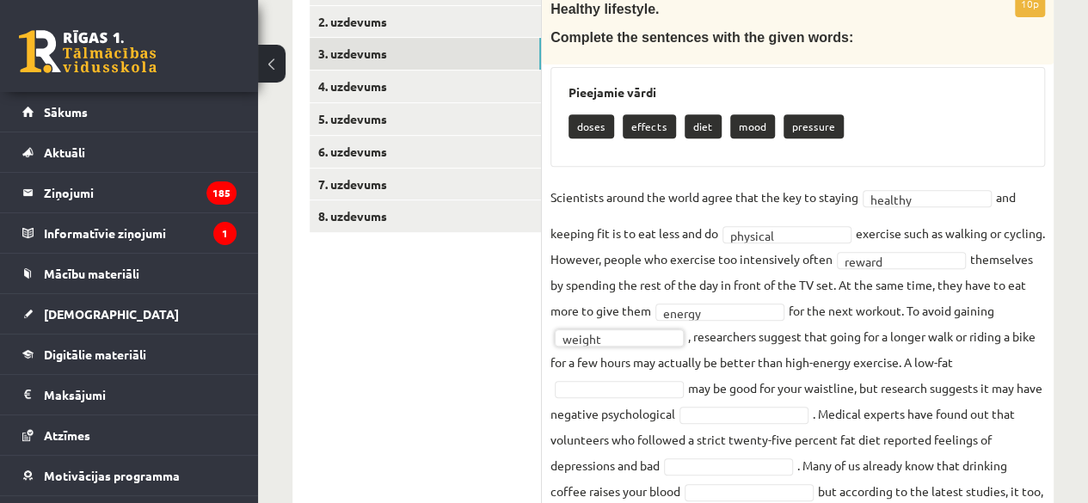
scroll to position [384, 0]
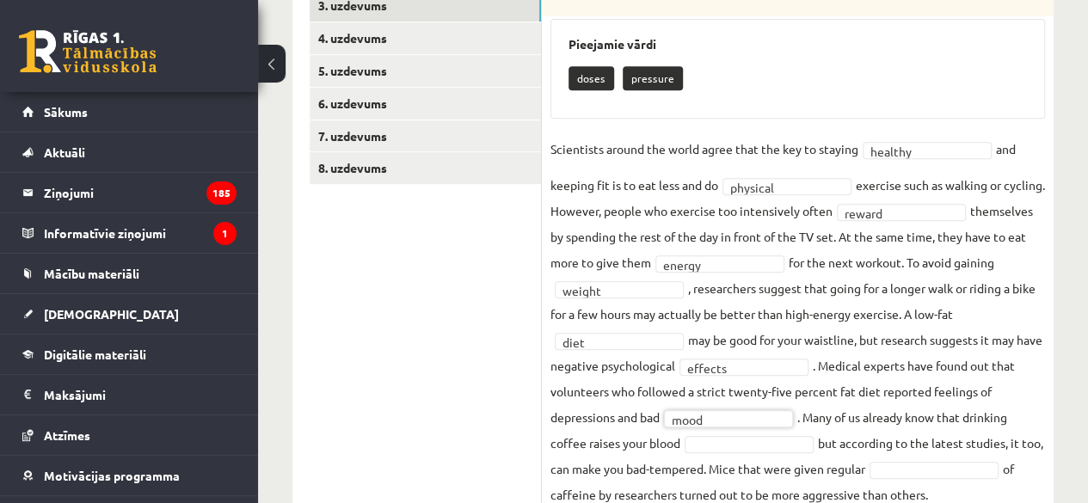
click at [737, 453] on fieldset "Scientists around the world agree that the key to staying healthy ******* and k…" at bounding box center [798, 322] width 495 height 372
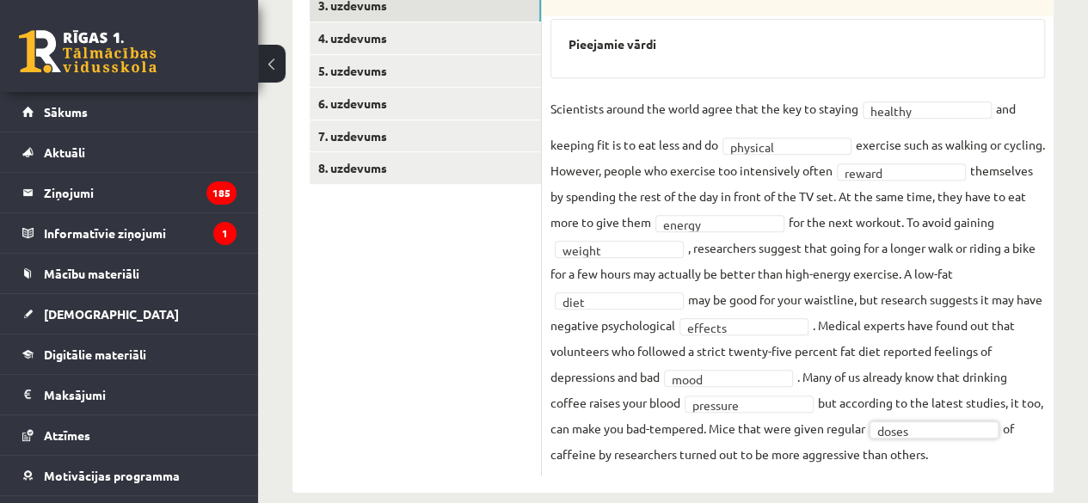
drag, startPoint x: 1101, startPoint y: 305, endPoint x: 407, endPoint y: 447, distance: 707.9
click at [407, 447] on ul "1. uzdevums 2. uzdevums 3. uzdevums 4. uzdevums 5. uzdevums 6. uzdevums 7. uzde…" at bounding box center [426, 200] width 232 height 551
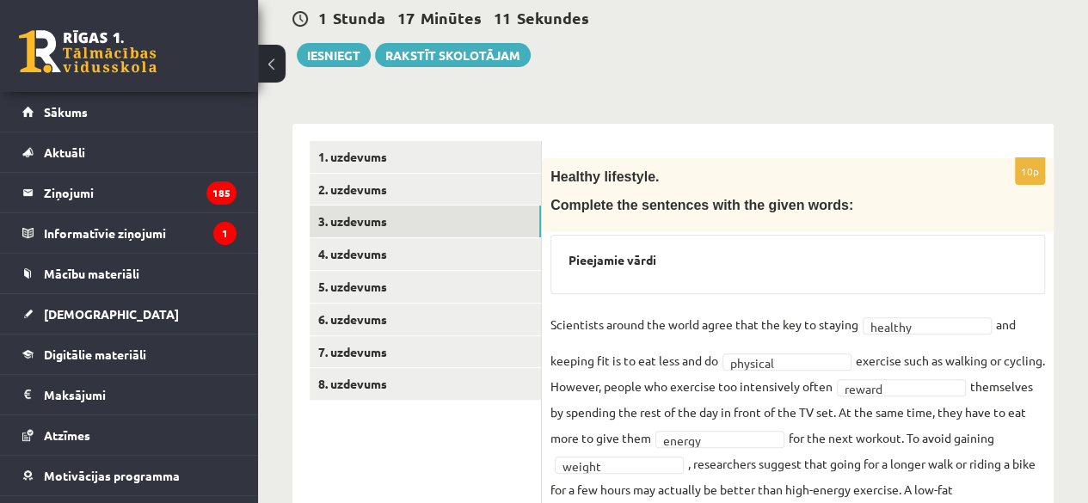
scroll to position [163, 0]
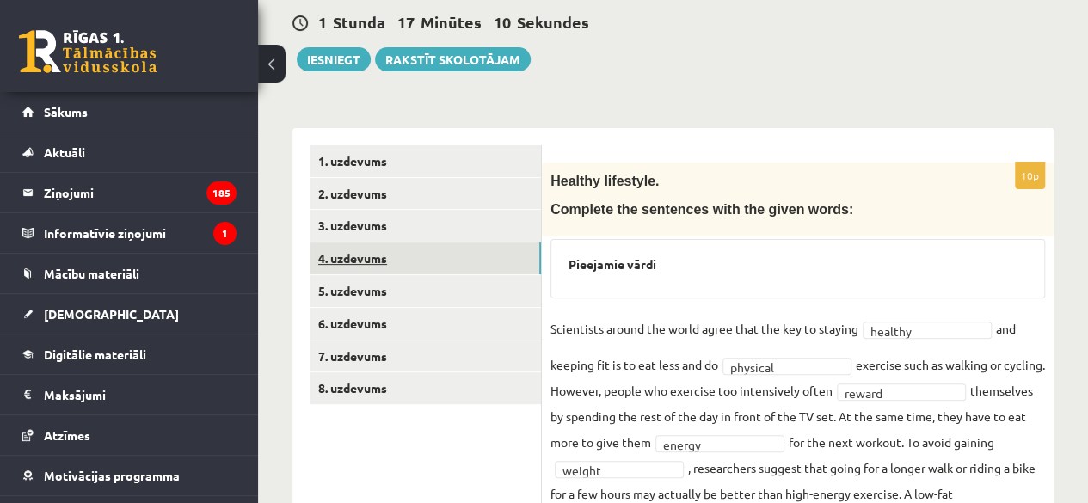
click at [515, 254] on link "4. uzdevums" at bounding box center [425, 259] width 231 height 32
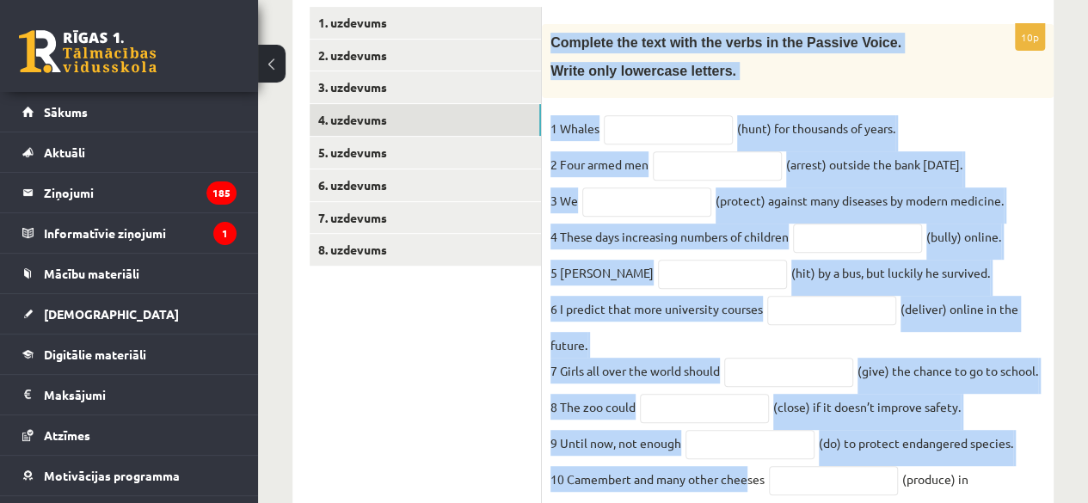
scroll to position [374, 0]
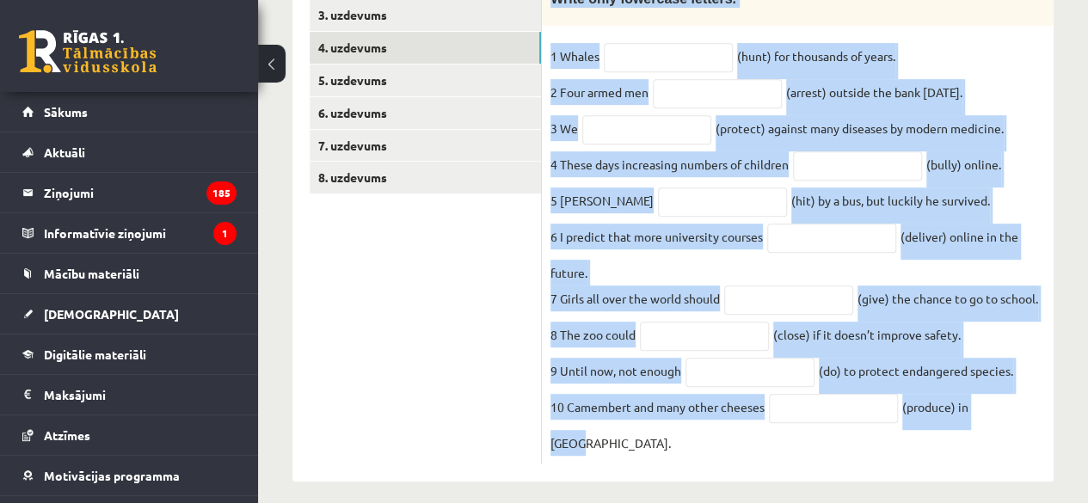
drag, startPoint x: 549, startPoint y: 183, endPoint x: 1079, endPoint y: 419, distance: 580.1
click at [1079, 419] on div "Angļu valoda 1. ieskaite 10.c1 [PERSON_NAME] Frēlihs (10.c1 [PERSON_NAME]) Parā…" at bounding box center [673, 104] width 830 height 824
copy div "Complete the text with the verbs in the Passive Voice. Write only lowercase let…"
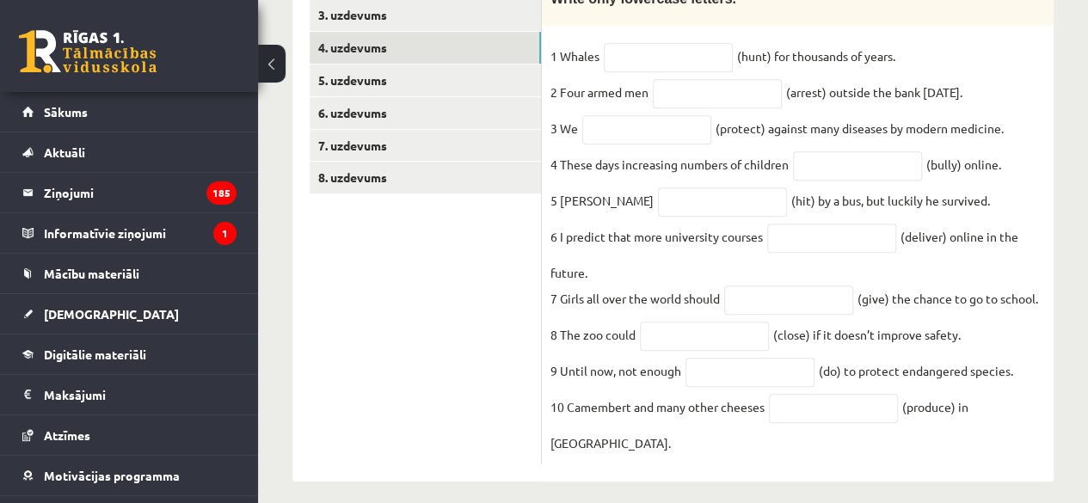
click at [487, 274] on ul "1. uzdevums 2. uzdevums 3. uzdevums 4. uzdevums 5. uzdevums 6. uzdevums 7. uzde…" at bounding box center [426, 200] width 232 height 530
click at [662, 64] on input "text" at bounding box center [668, 57] width 129 height 29
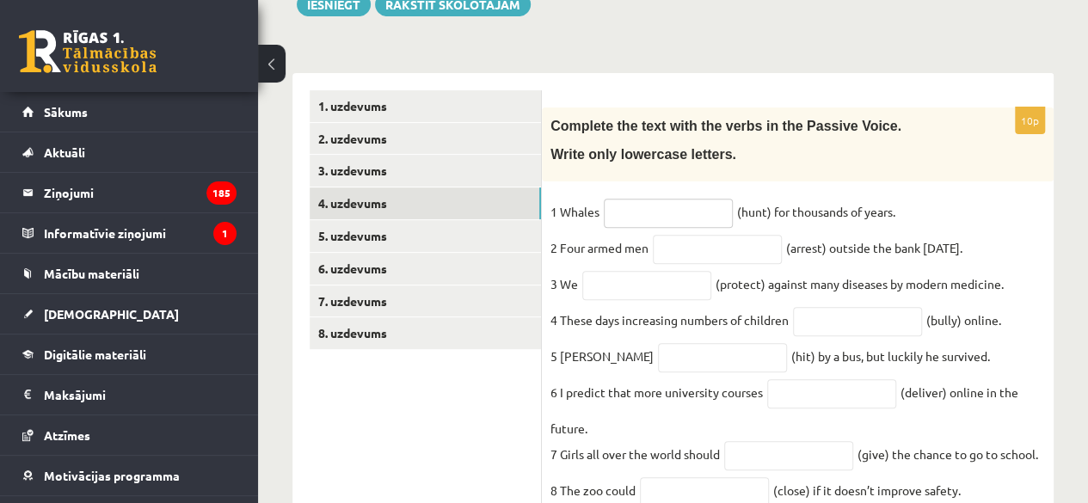
scroll to position [210, 0]
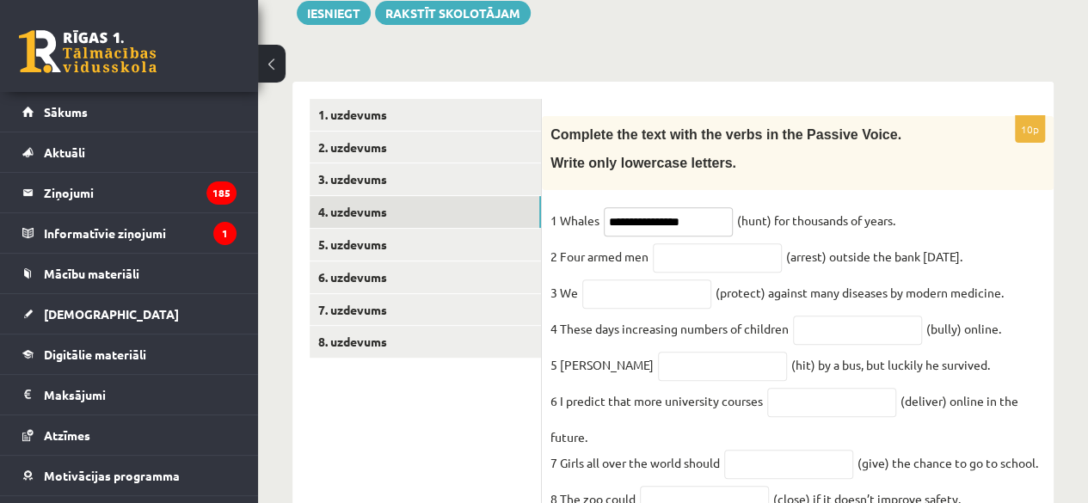
type input "**********"
click at [669, 247] on input "text" at bounding box center [717, 258] width 129 height 29
click at [659, 228] on input "**********" at bounding box center [668, 221] width 129 height 29
click at [664, 248] on input "text" at bounding box center [717, 258] width 129 height 29
type input "**********"
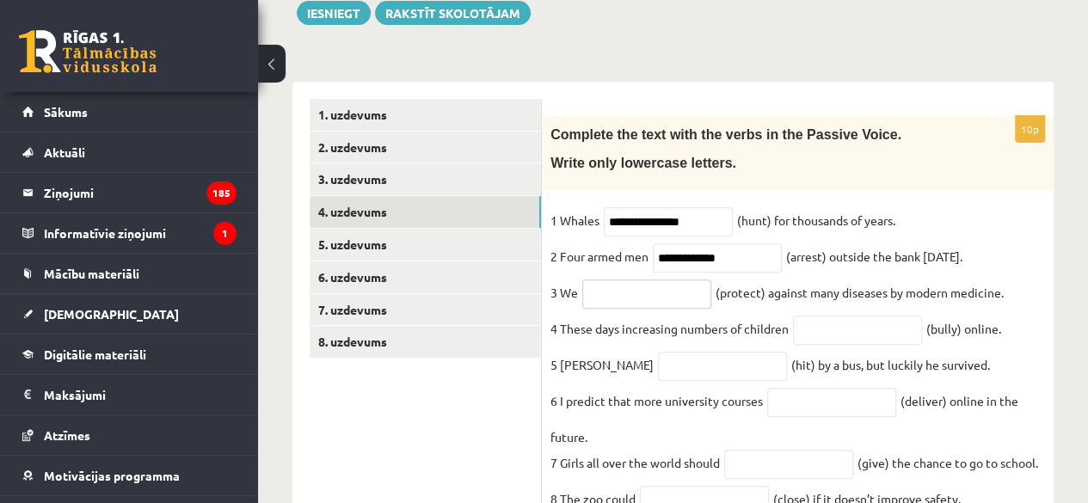
click at [636, 297] on input "text" at bounding box center [647, 294] width 129 height 29
type input "**********"
click at [833, 331] on input "text" at bounding box center [857, 330] width 129 height 29
type input "**********"
click at [658, 364] on input "text" at bounding box center [722, 366] width 129 height 29
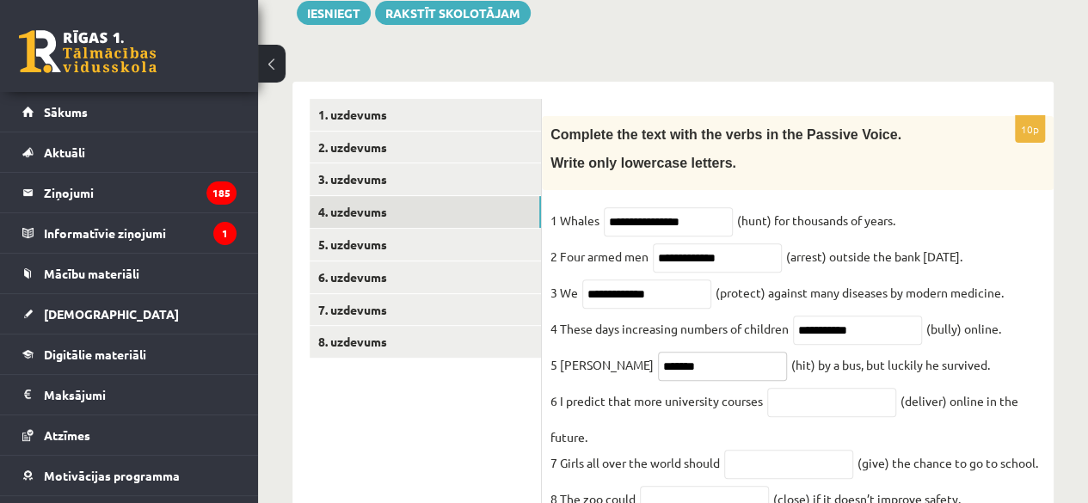
type input "*******"
click at [811, 412] on input "text" at bounding box center [832, 402] width 129 height 29
click at [850, 410] on input "**********" at bounding box center [832, 402] width 129 height 29
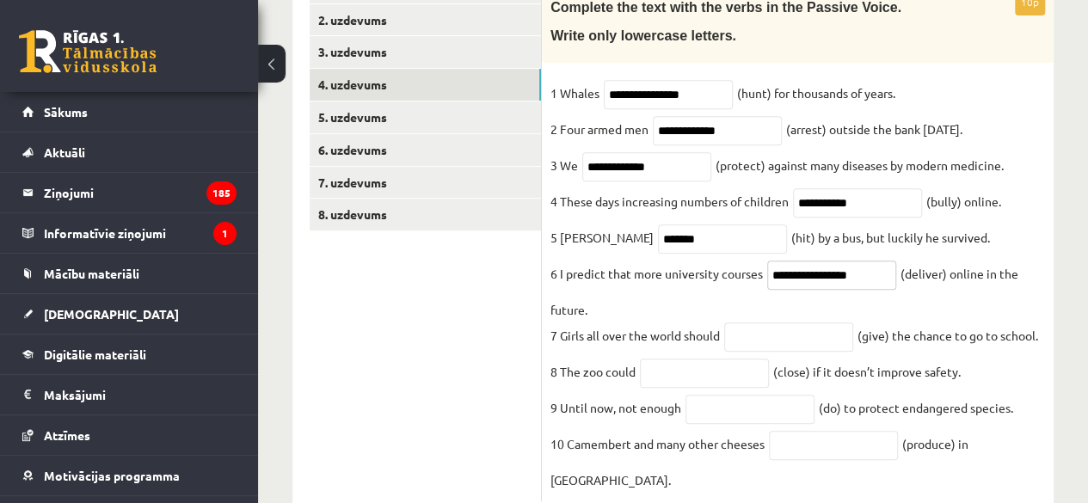
scroll to position [374, 0]
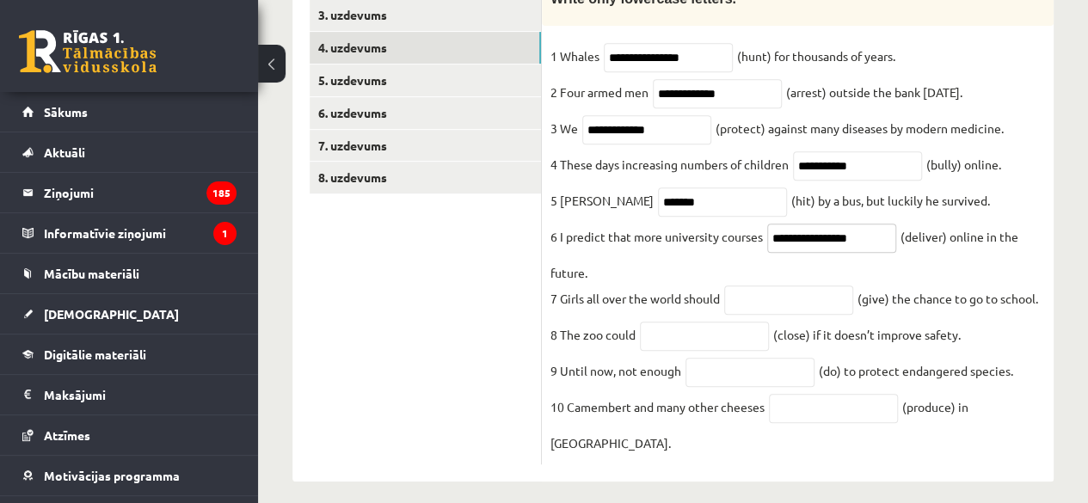
type input "**********"
click at [768, 312] on input "text" at bounding box center [788, 300] width 129 height 29
type input "********"
click at [679, 342] on input "text" at bounding box center [704, 336] width 129 height 29
type input "*********"
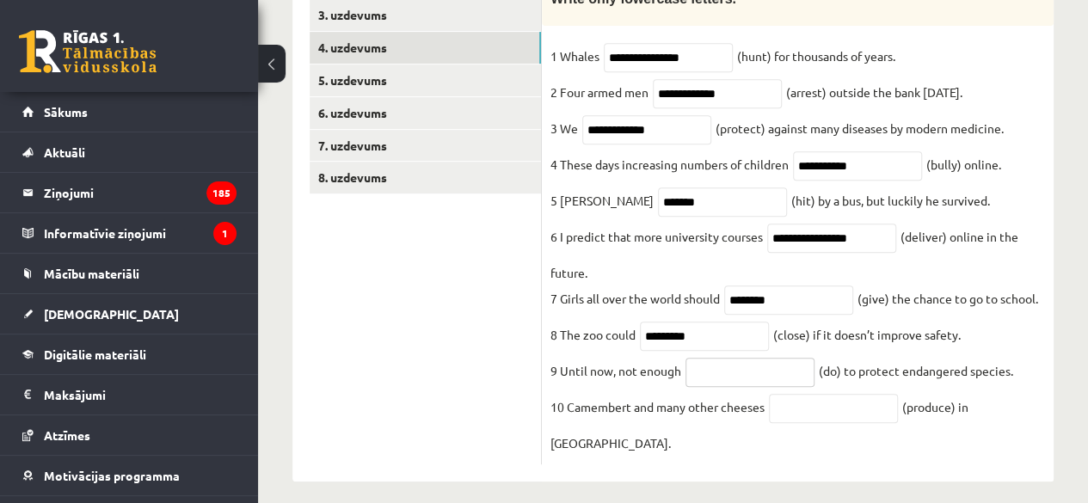
click at [709, 371] on input "text" at bounding box center [750, 372] width 129 height 29
type input "**********"
click at [793, 410] on input "text" at bounding box center [833, 408] width 129 height 29
type input "**********"
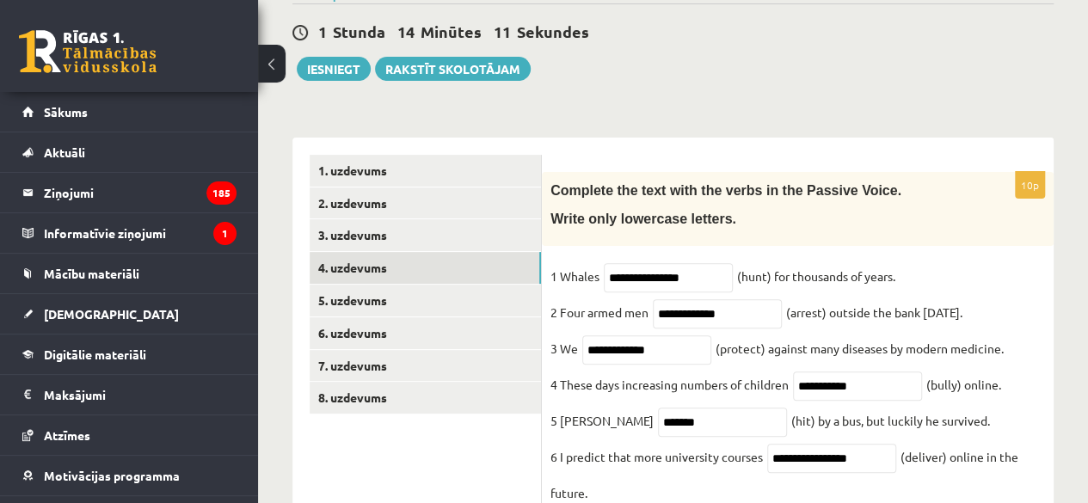
scroll to position [167, 0]
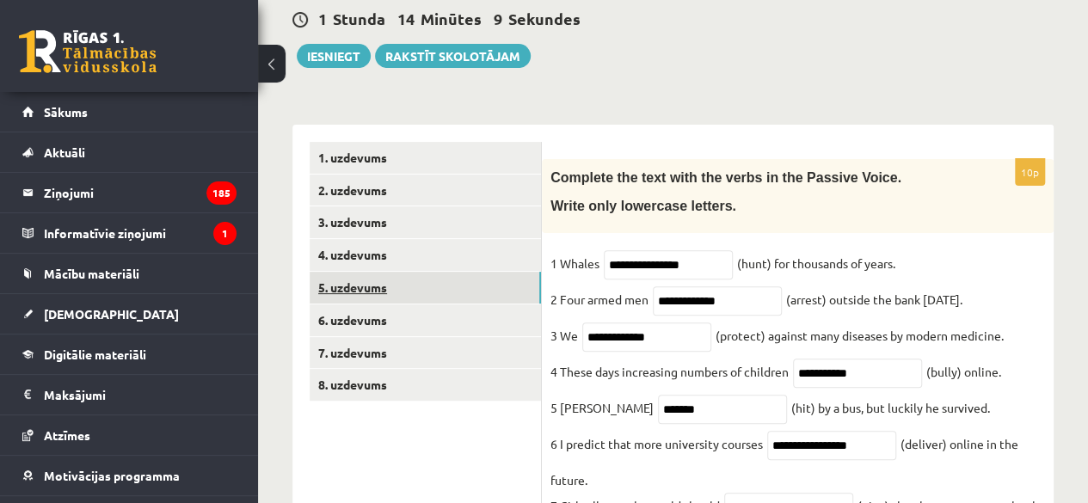
click at [465, 280] on link "5. uzdevums" at bounding box center [425, 288] width 231 height 32
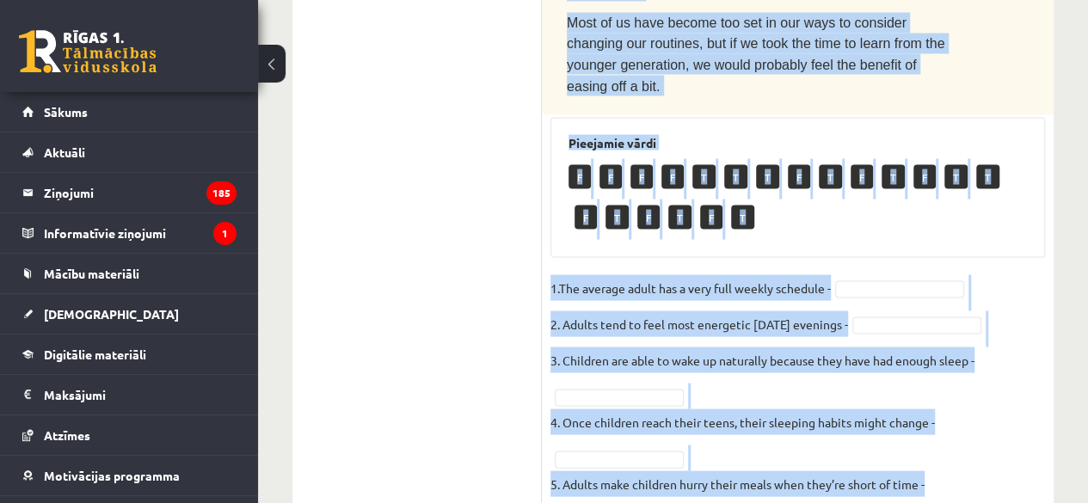
scroll to position [1736, 0]
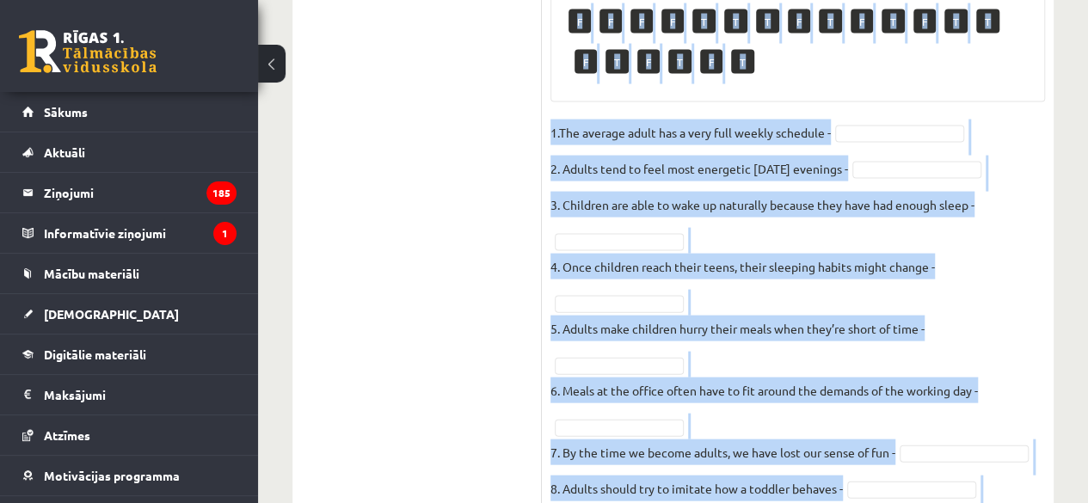
drag, startPoint x: 568, startPoint y: 106, endPoint x: 936, endPoint y: 416, distance: 481.2
copy div "Lore ips dolo. Sit ame consectet adip (E) se doeiu (T)? Inc ut labo etdol Mag a…"
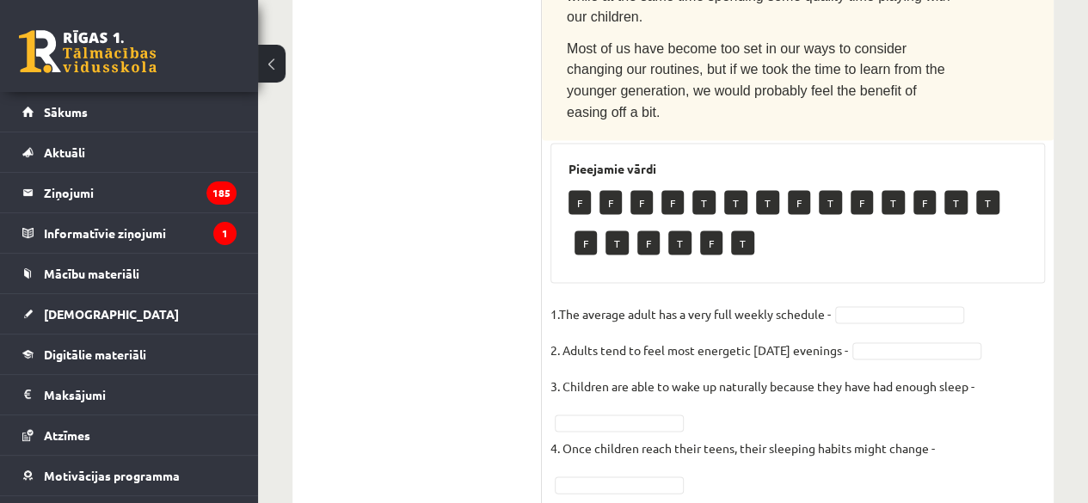
scroll to position [1554, 0]
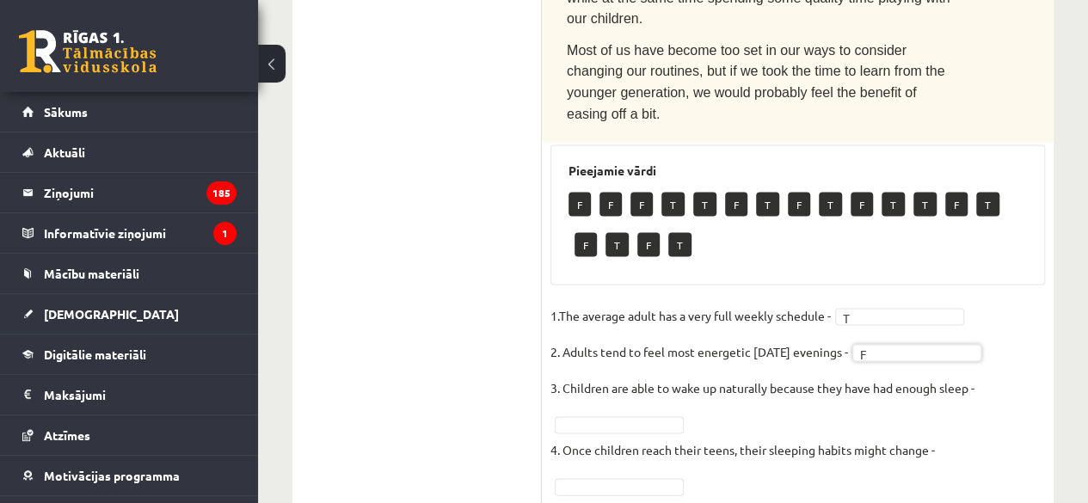
click at [644, 436] on p "4. Once children reach their teens, their sleeping habits might change -" at bounding box center [743, 449] width 385 height 26
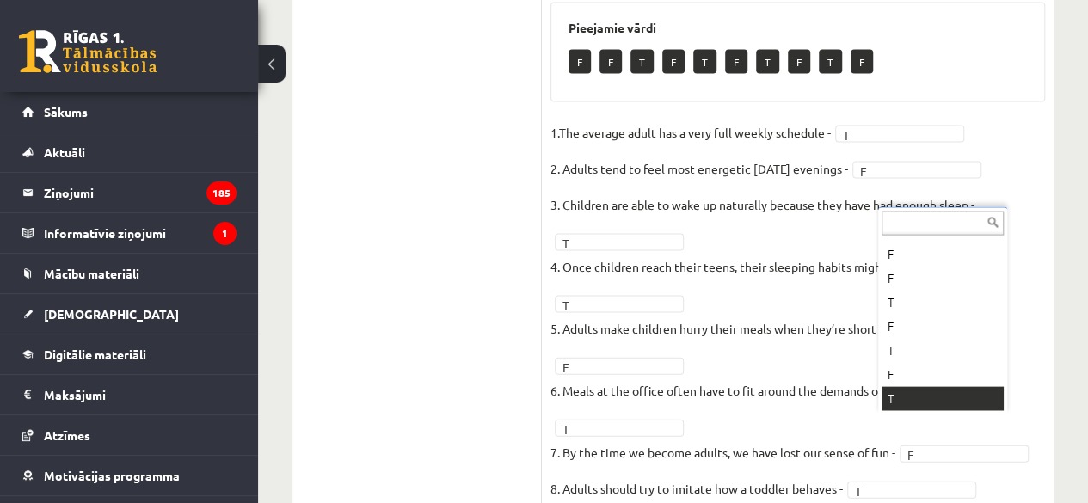
scroll to position [21, 0]
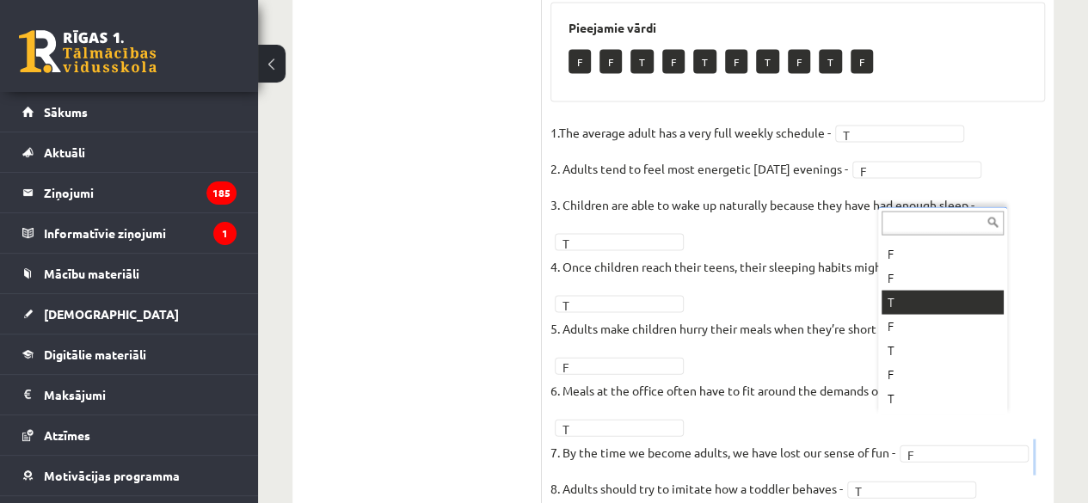
click at [911, 299] on fieldset "1.The average adult has a very full weekly schedule - T * 2. Adults tend to fee…" at bounding box center [798, 365] width 495 height 490
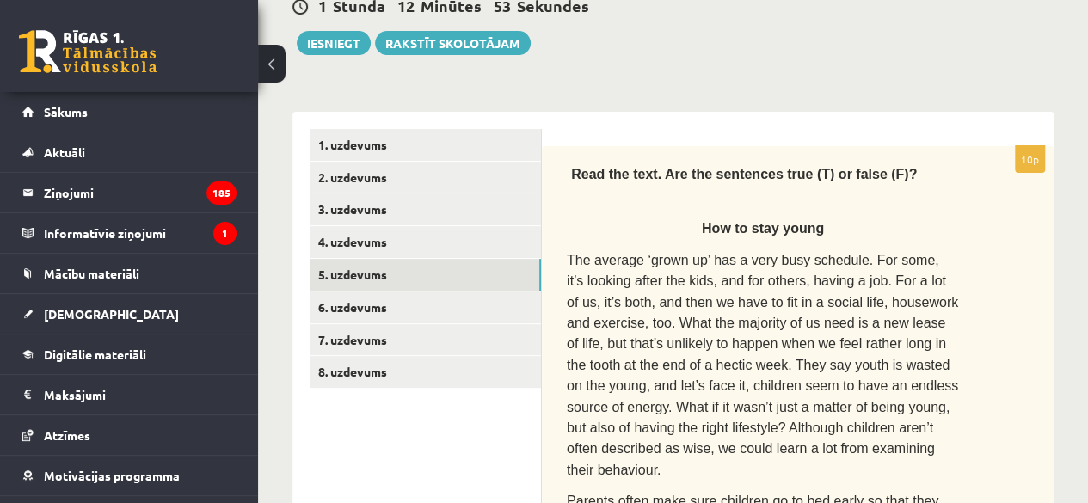
scroll to position [194, 0]
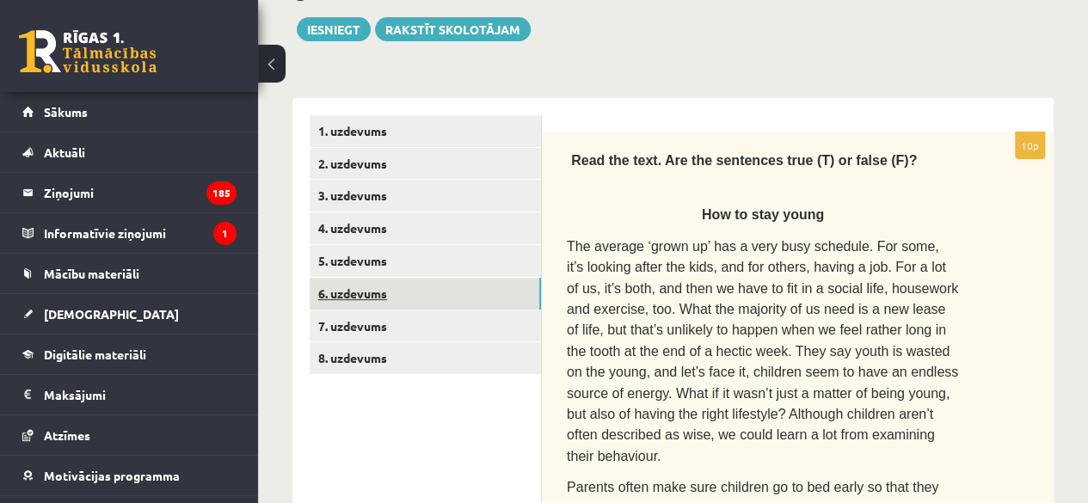
click at [454, 297] on link "6. uzdevums" at bounding box center [425, 294] width 231 height 32
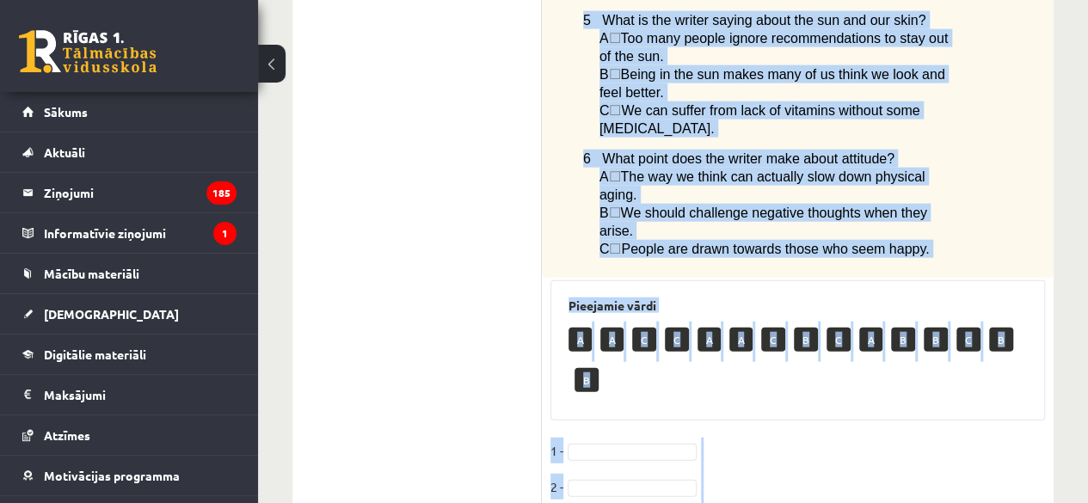
scroll to position [2005, 0]
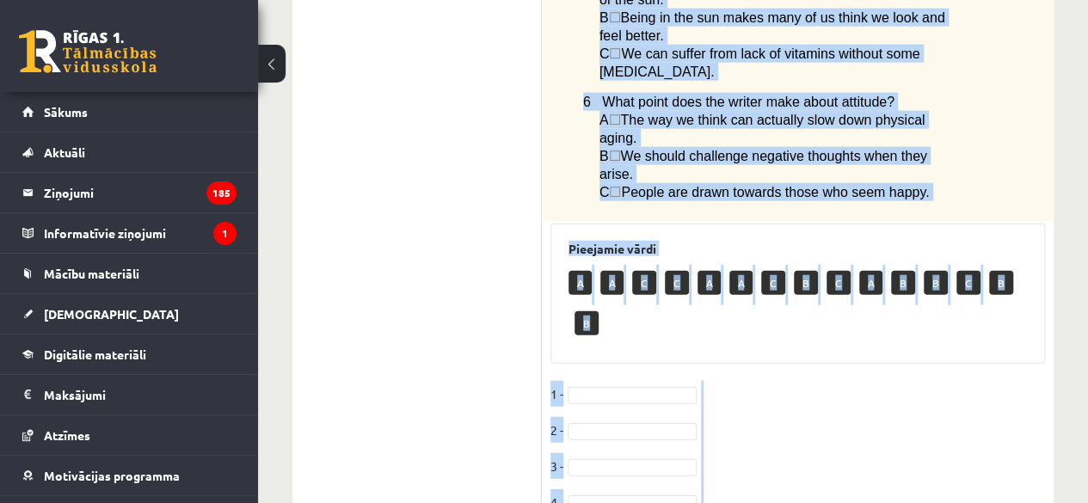
drag, startPoint x: 579, startPoint y: 151, endPoint x: 707, endPoint y: 441, distance: 317.0
copy div "Lore ips dolorsi ametc adipisc elits doe tempor inc utlabor etdolo. Magnaal eni…"
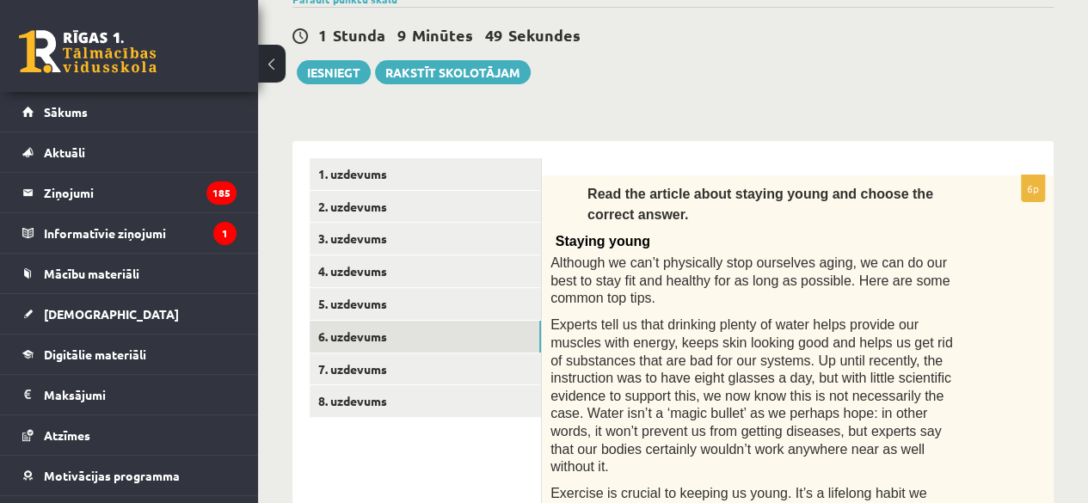
scroll to position [91, 0]
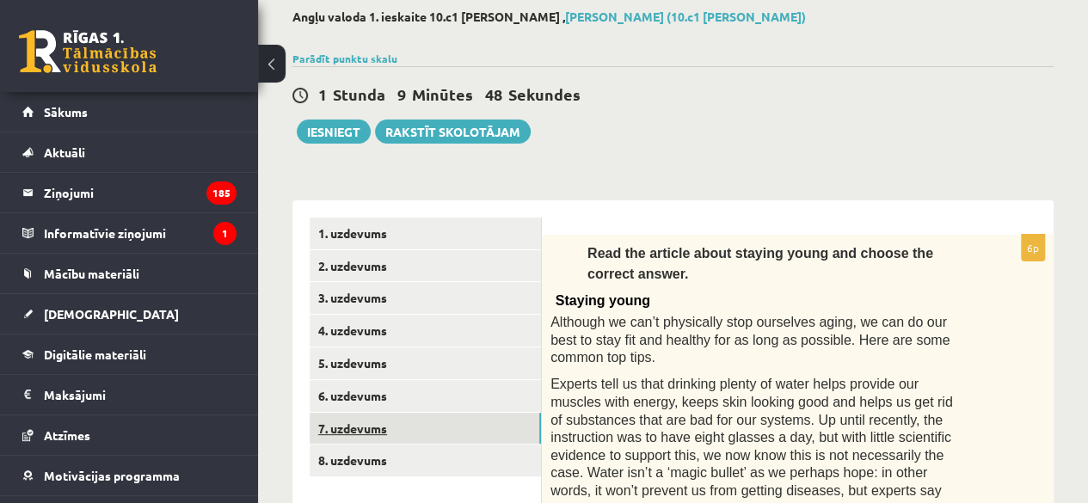
click at [328, 428] on link "7. uzdevums" at bounding box center [425, 429] width 231 height 32
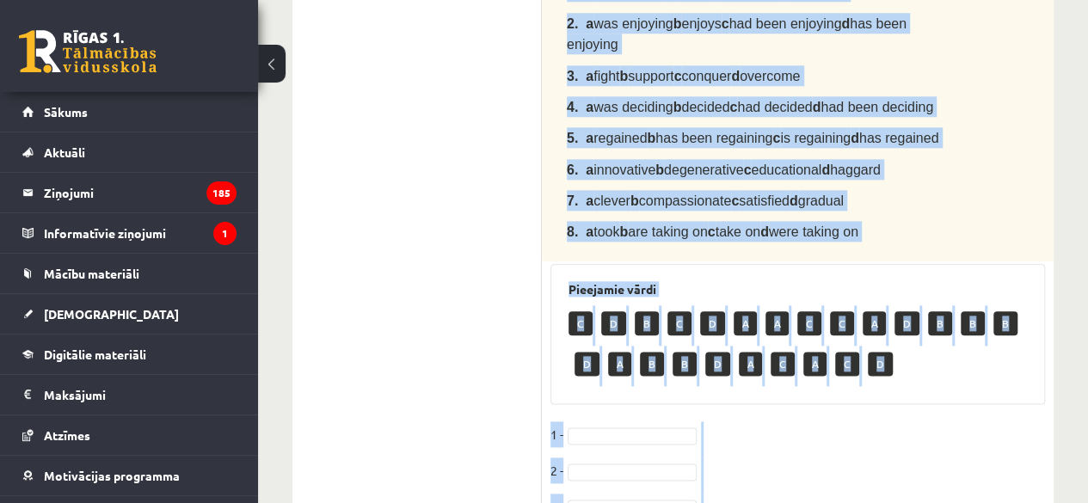
scroll to position [1074, 0]
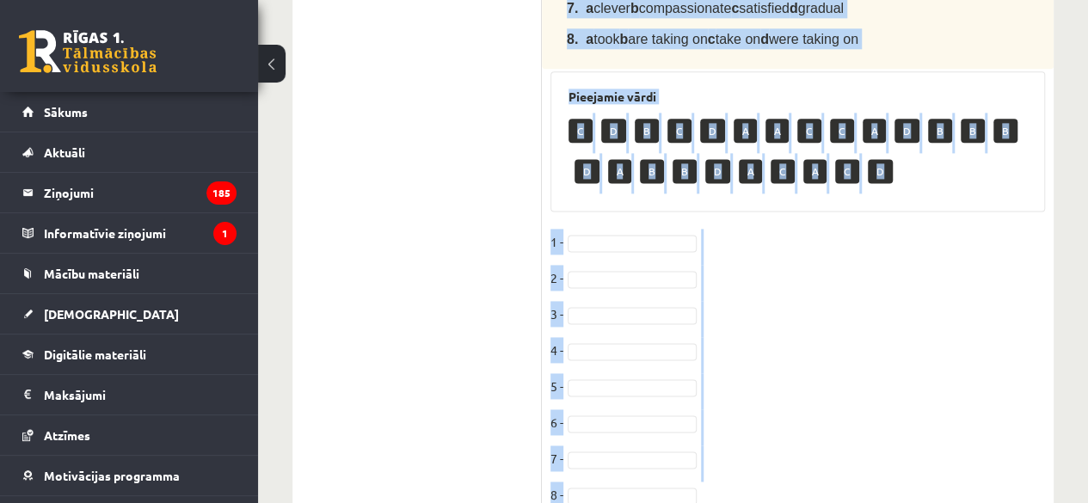
drag, startPoint x: 564, startPoint y: 262, endPoint x: 697, endPoint y: 449, distance: 229.0
copy div "Loremips dol sita cons adi elitsed doeiu (t–i). Utlab Etdol Mag Aliquaen admini…"
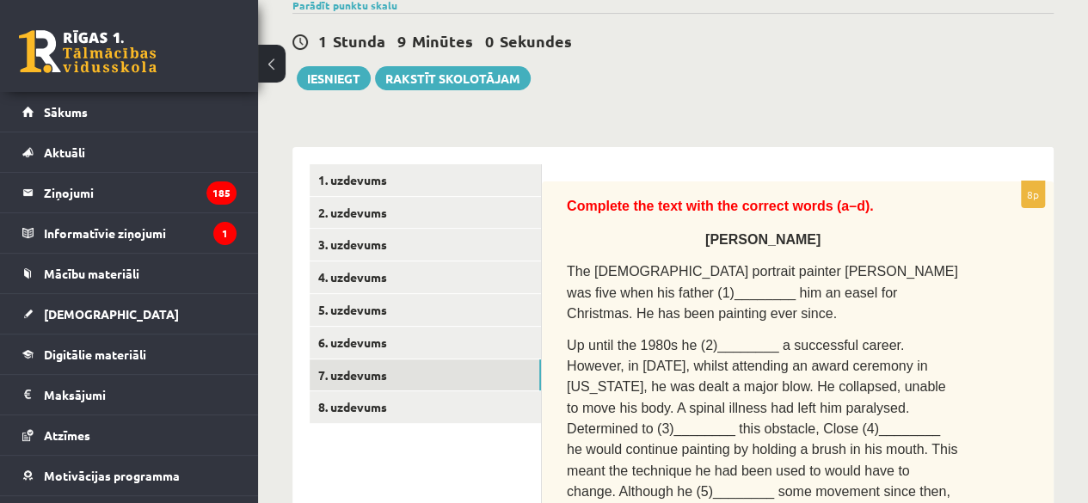
scroll to position [89, 0]
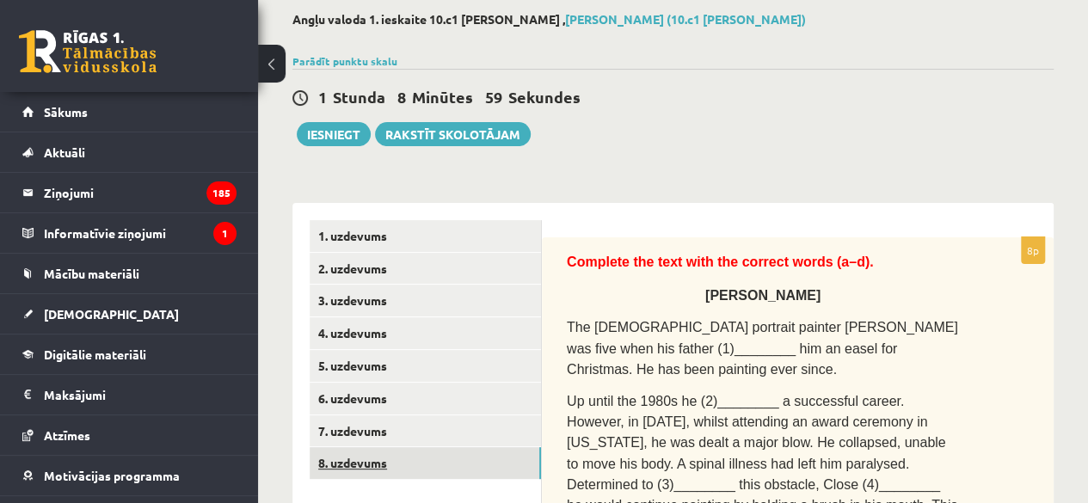
click at [325, 459] on link "8. uzdevums" at bounding box center [425, 463] width 231 height 32
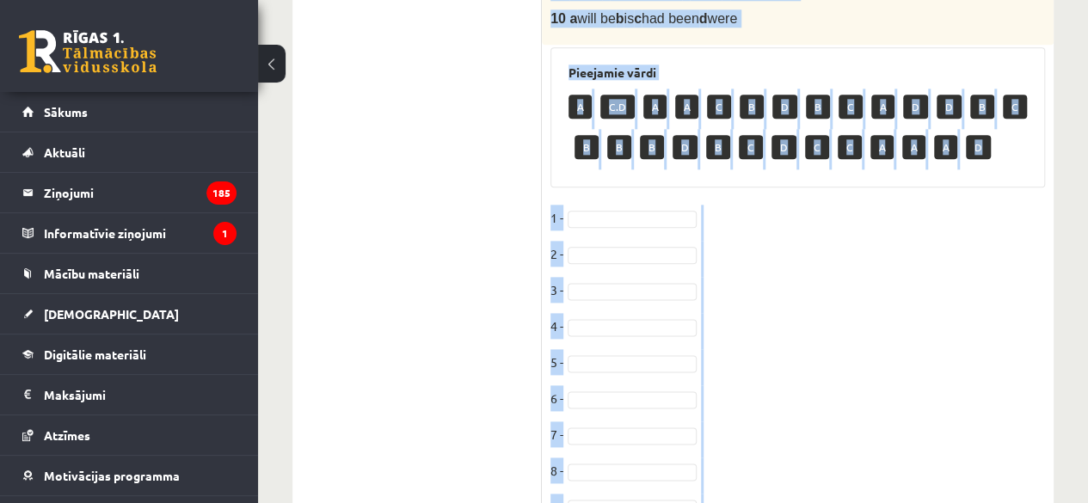
scroll to position [1043, 0]
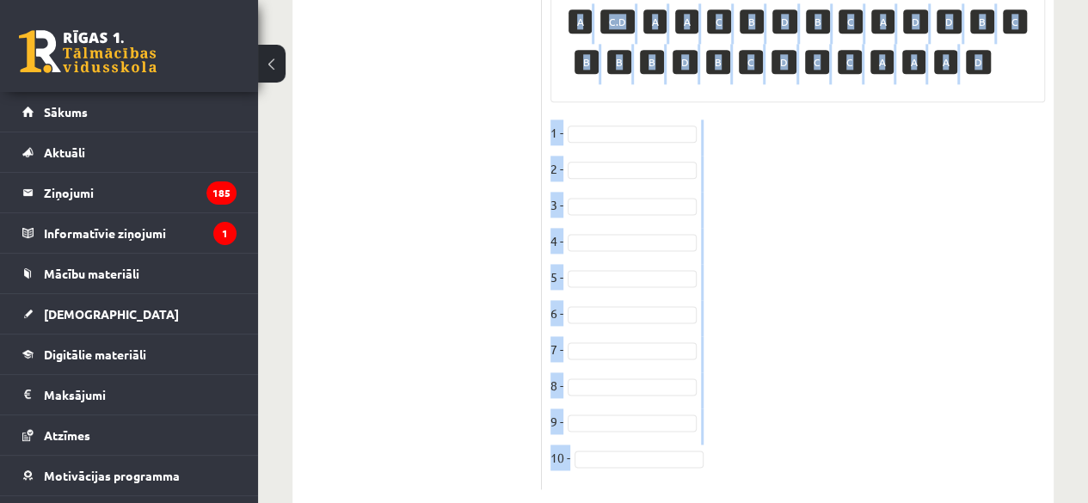
drag, startPoint x: 551, startPoint y: 258, endPoint x: 752, endPoint y: 505, distance: 318.6
copy div "Loremi dol sitamet consec ad eli seddoeius temp Incididuntut Laboreetdo. 7 M al…"
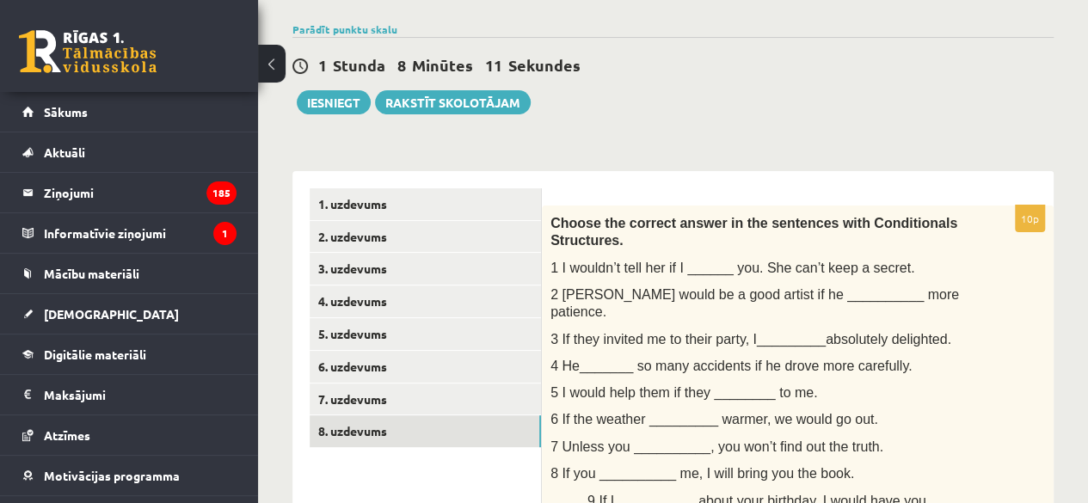
scroll to position [119, 0]
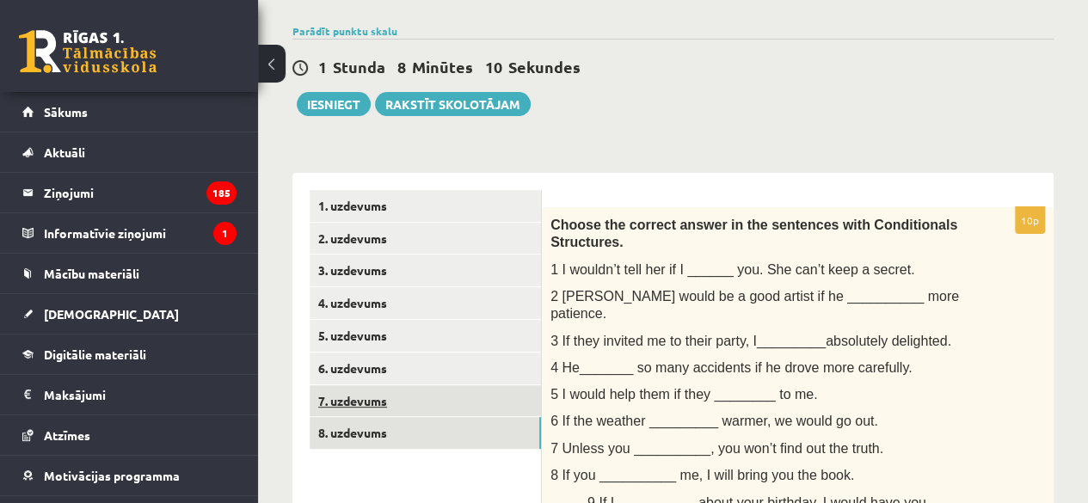
click at [422, 397] on link "7. uzdevums" at bounding box center [425, 401] width 231 height 32
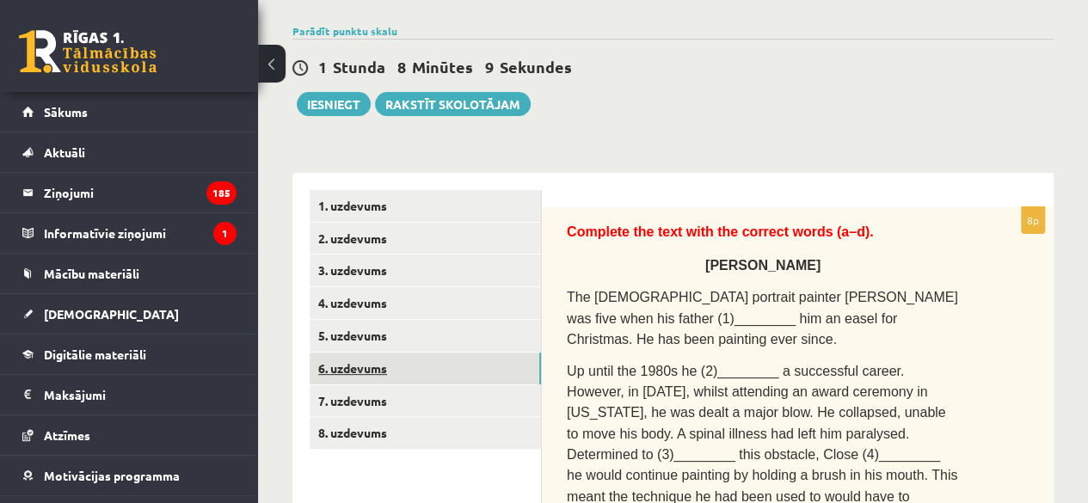
click at [429, 358] on link "6. uzdevums" at bounding box center [425, 369] width 231 height 32
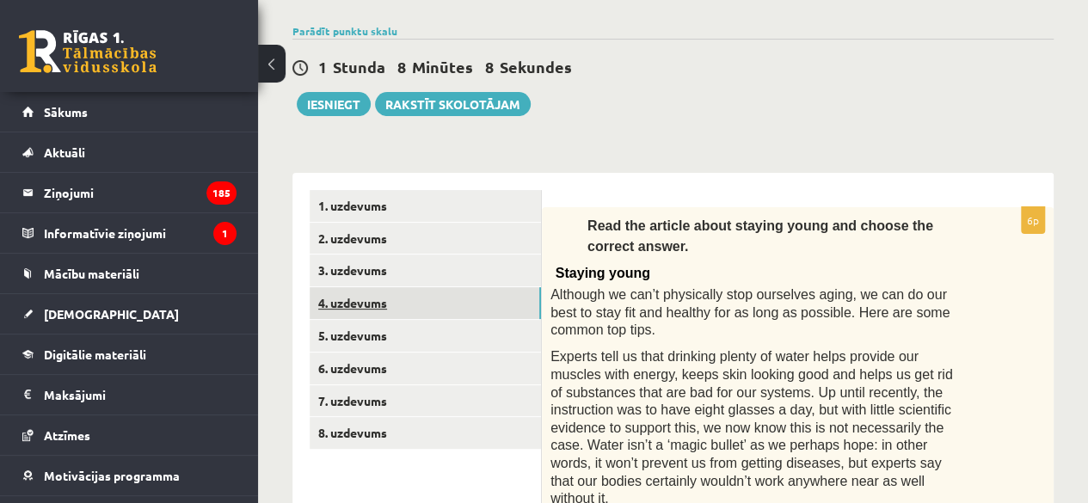
click at [425, 294] on link "4. uzdevums" at bounding box center [425, 303] width 231 height 32
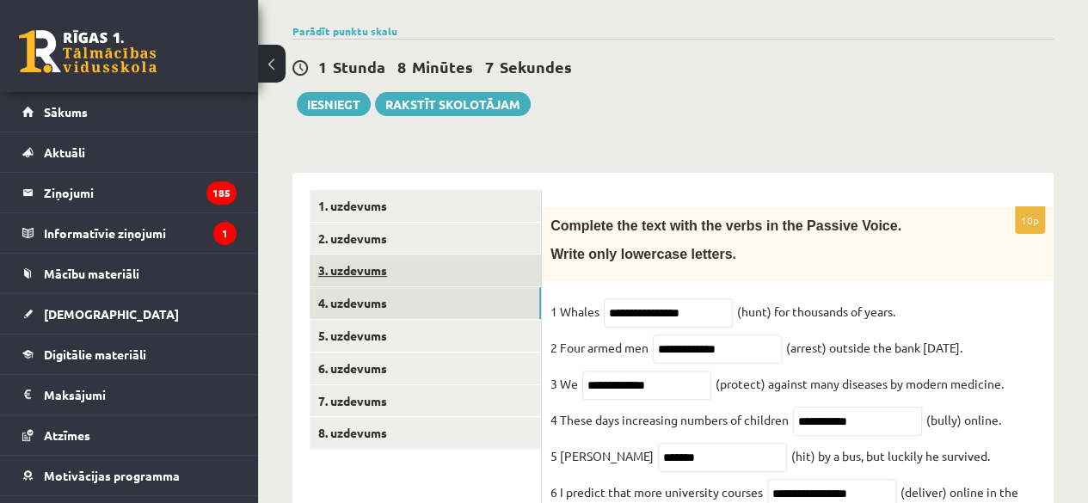
click at [429, 278] on link "3. uzdevums" at bounding box center [425, 271] width 231 height 32
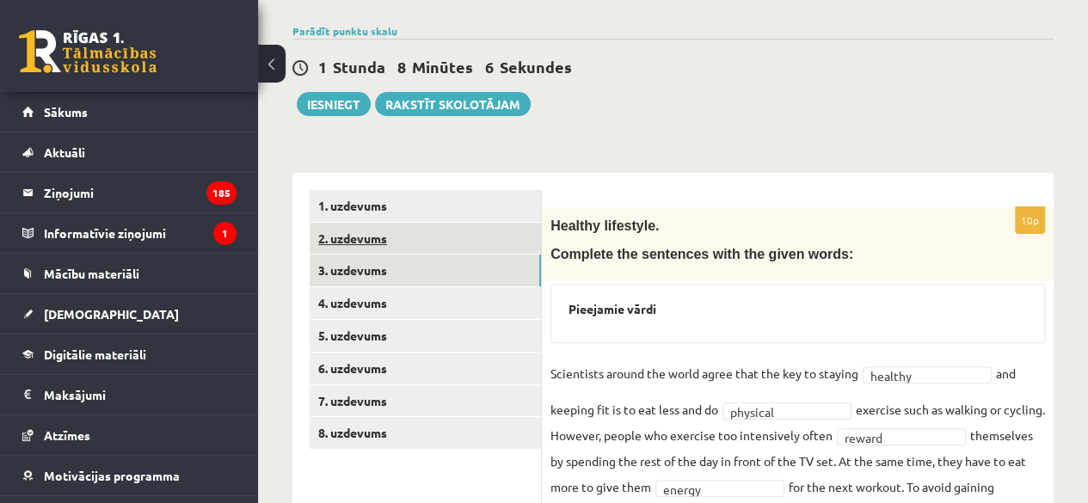
click at [437, 226] on link "2. uzdevums" at bounding box center [425, 239] width 231 height 32
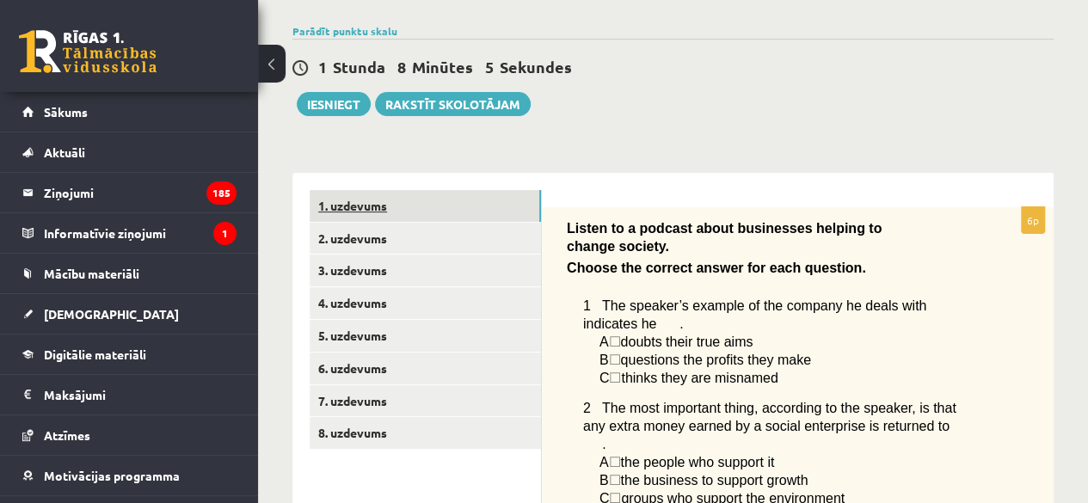
click at [445, 207] on link "1. uzdevums" at bounding box center [425, 206] width 231 height 32
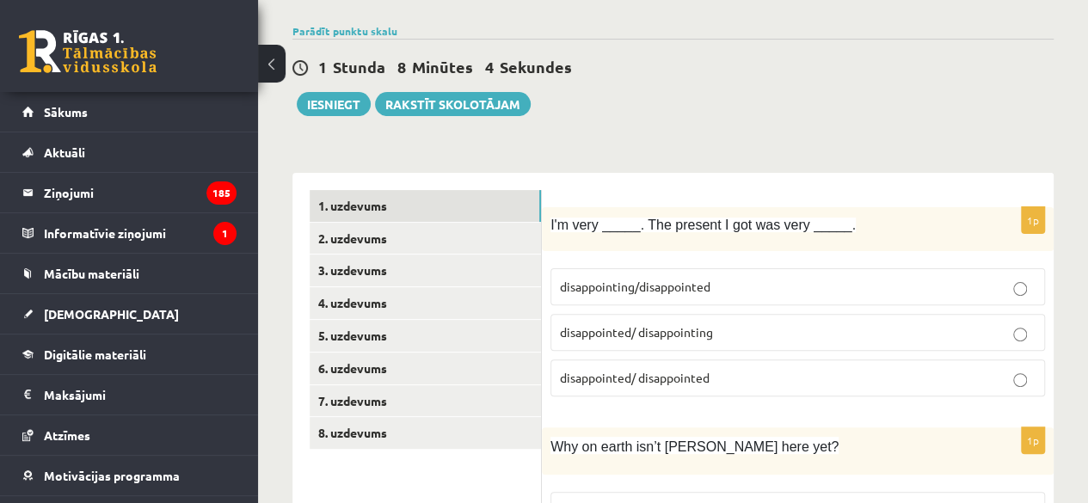
click at [339, 89] on div "1 [PERSON_NAME] 8 Minūtes 4 Sekundes Ieskaite saglabāta! Iesniegt Rakstīt skolo…" at bounding box center [673, 77] width 761 height 77
click at [330, 99] on button "Iesniegt" at bounding box center [334, 104] width 74 height 24
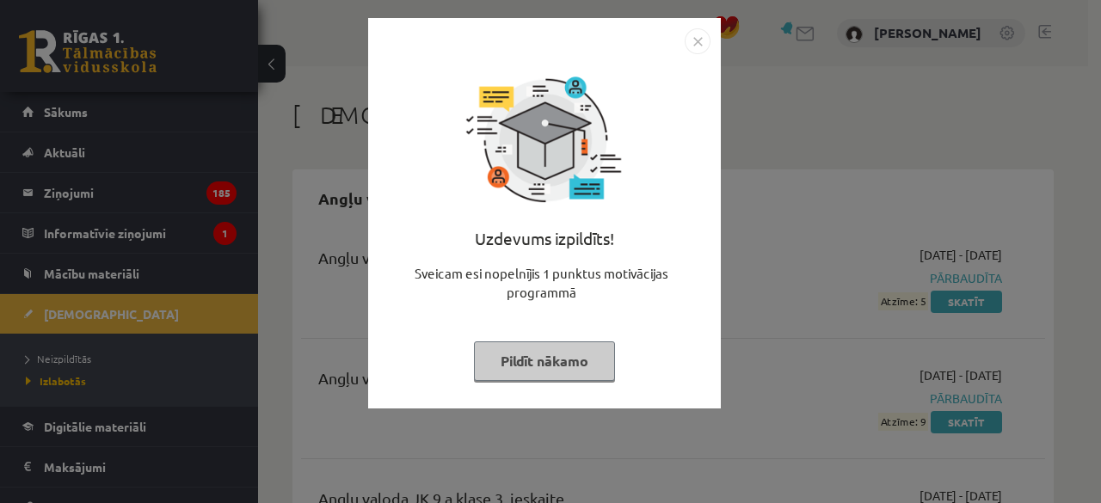
click at [692, 36] on img "Close" at bounding box center [698, 41] width 26 height 26
